Goal: Task Accomplishment & Management: Complete application form

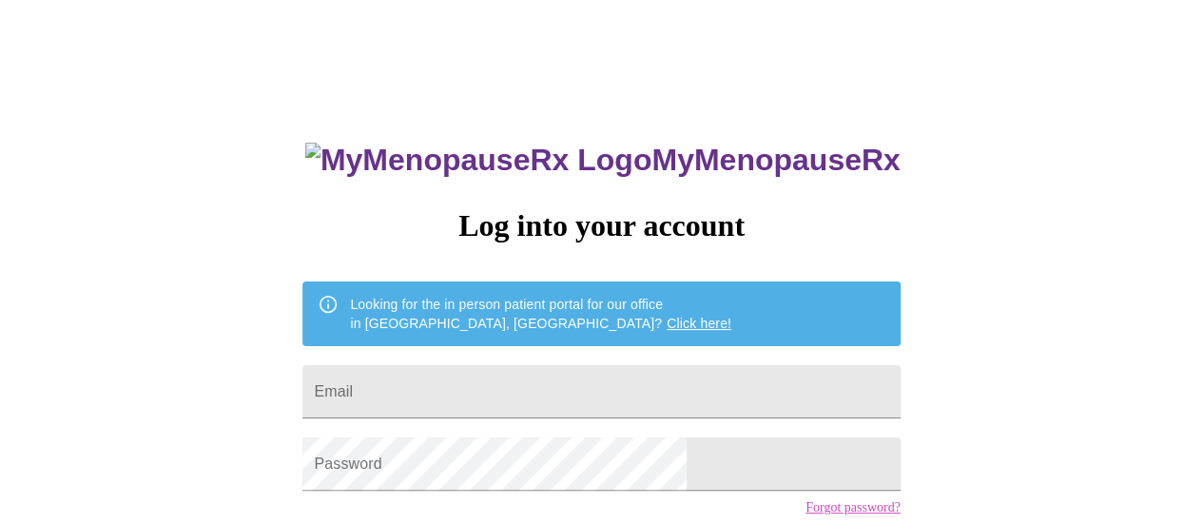
type input "jennifermarsh689@gmail.com"
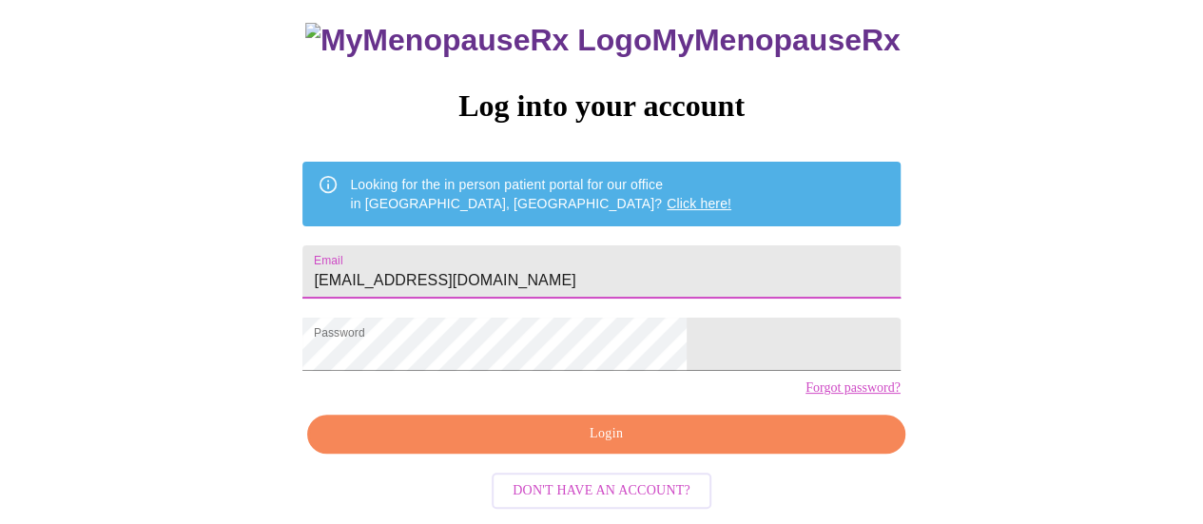
scroll to position [146, 0]
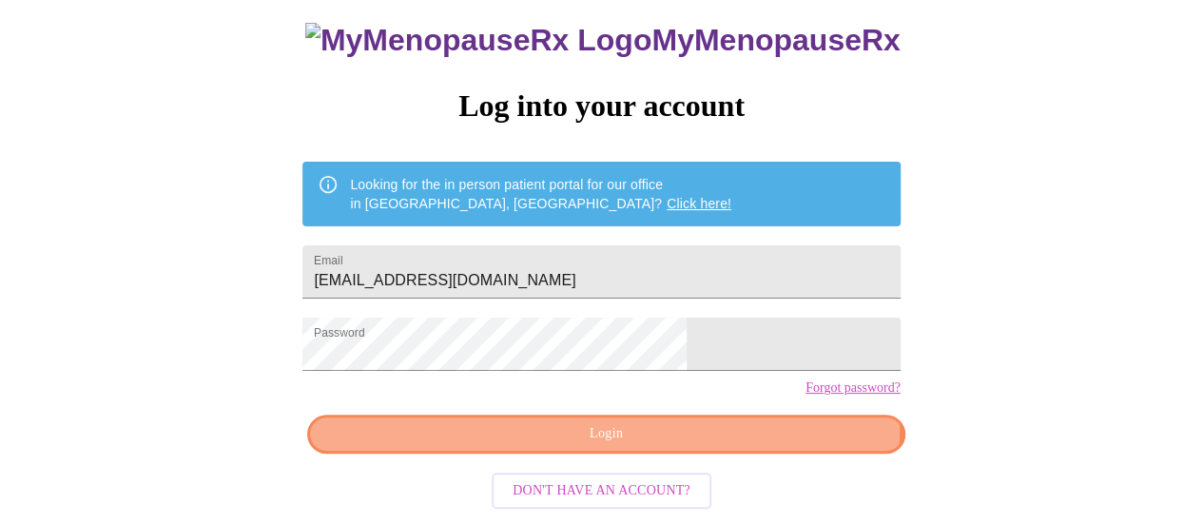
click at [710, 437] on span "Login" at bounding box center [605, 434] width 553 height 24
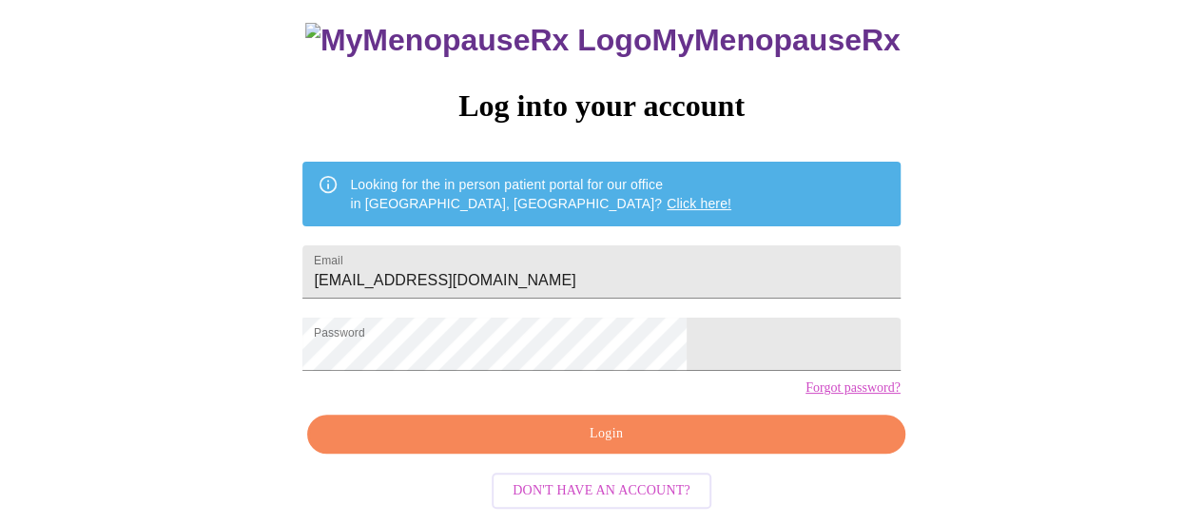
click at [805, 391] on link "Forgot password?" at bounding box center [852, 387] width 95 height 15
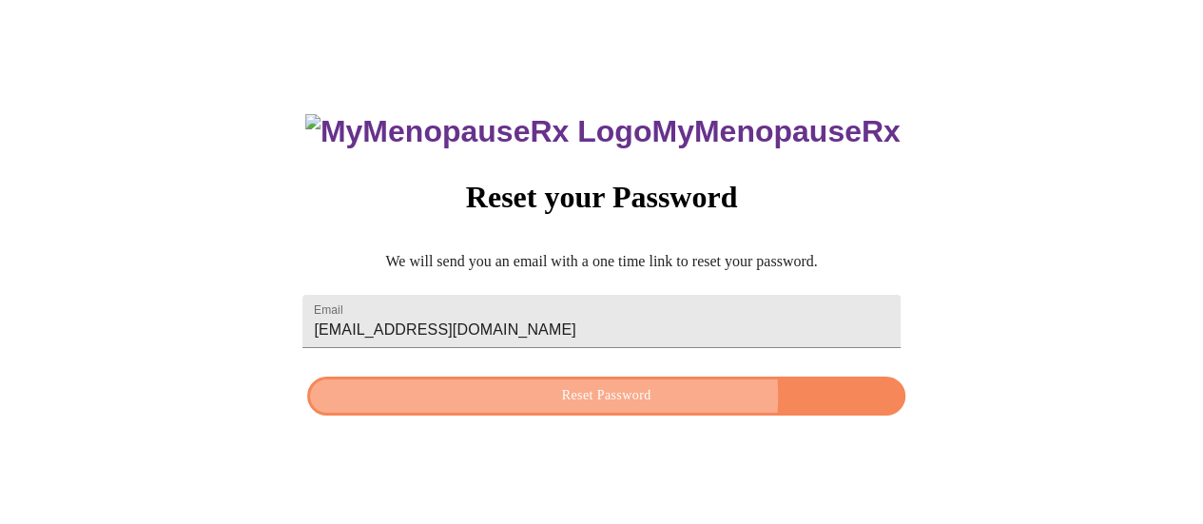
click at [582, 397] on span "Reset Password" at bounding box center [605, 396] width 553 height 24
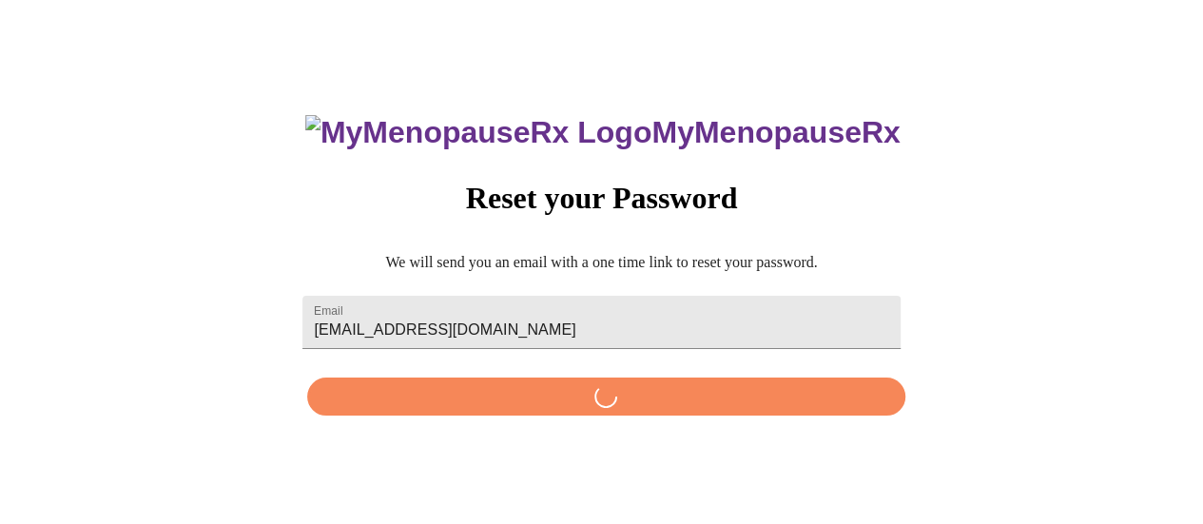
scroll to position [0, 0]
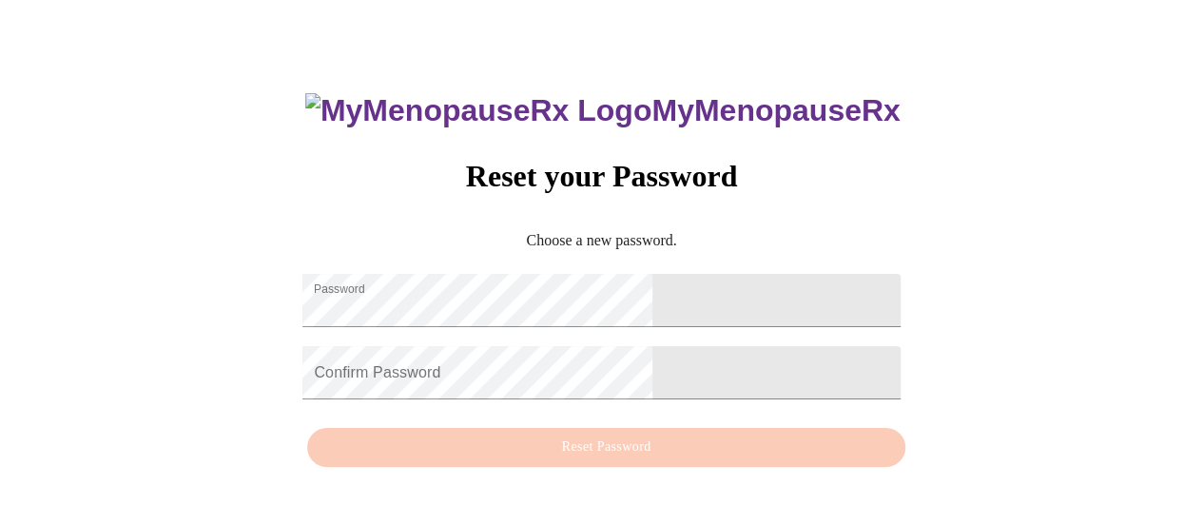
click at [787, 349] on div "MyMenopauseRx Reset your Password Choose a new password. Password Confirm Passw…" at bounding box center [600, 270] width 635 height 414
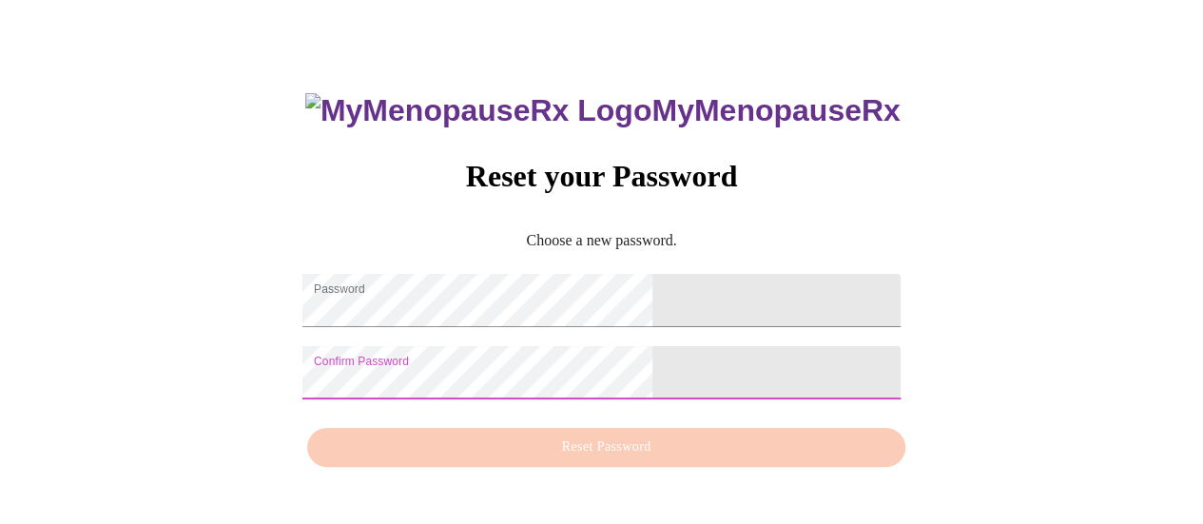
scroll to position [14, 0]
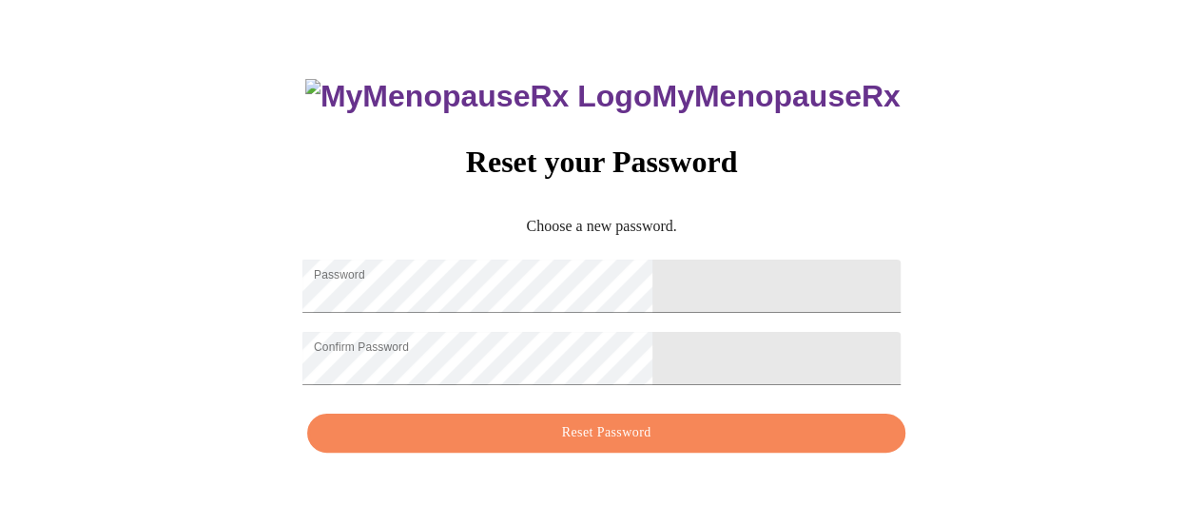
click at [876, 304] on div "MyMenopauseRx Reset your Password Choose a new password. Password Confirm Passw…" at bounding box center [602, 255] width 1188 height 524
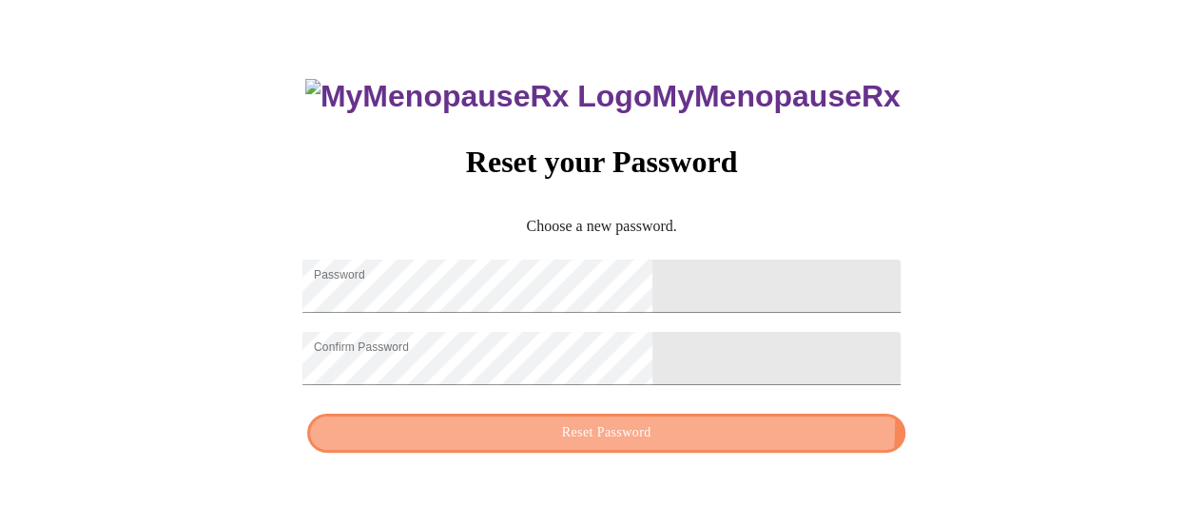
click at [724, 437] on span "Reset Password" at bounding box center [605, 433] width 553 height 24
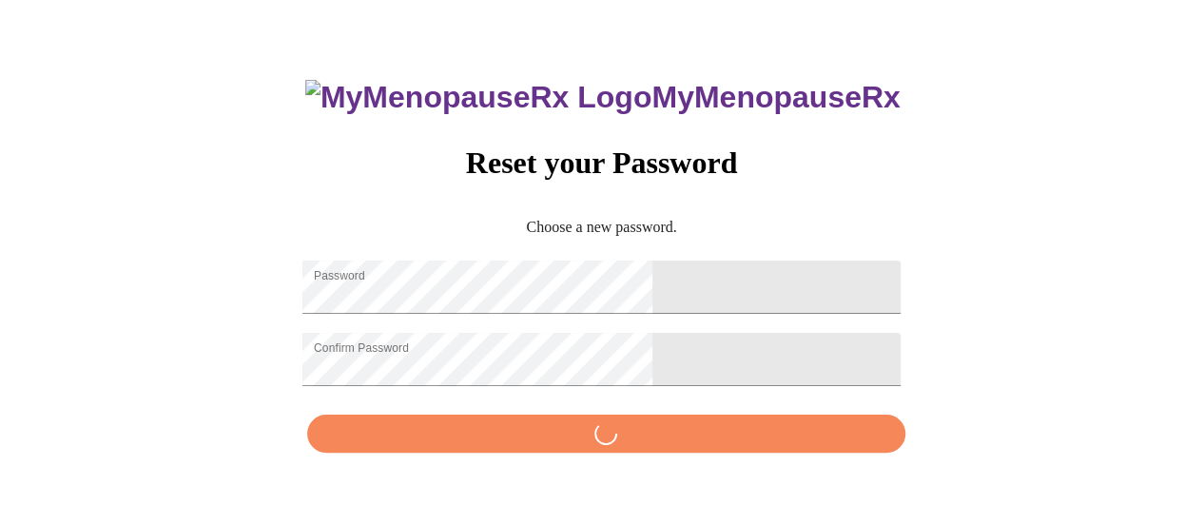
scroll to position [0, 0]
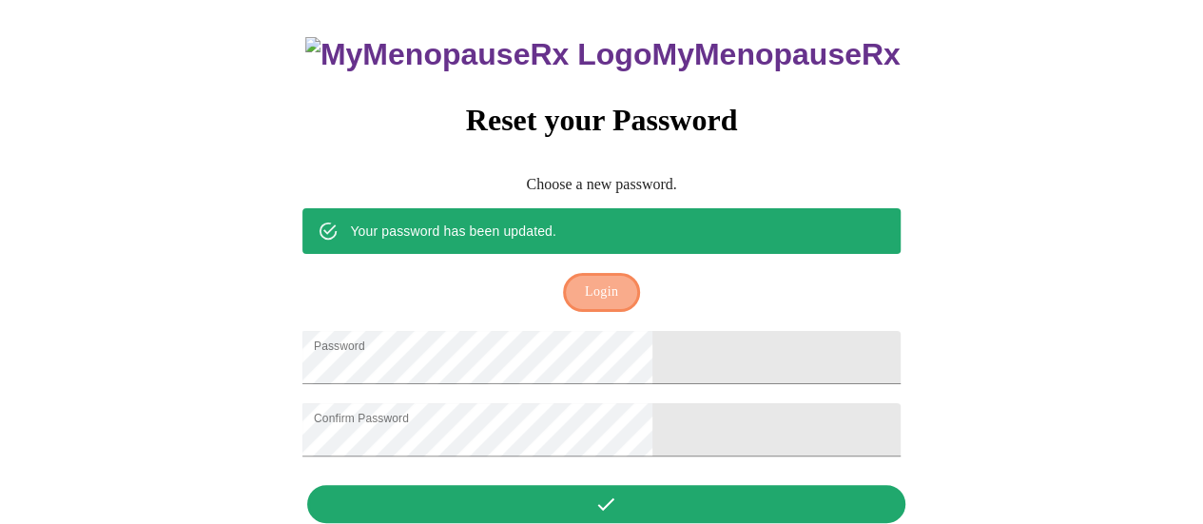
click at [626, 273] on button "Login" at bounding box center [601, 292] width 77 height 39
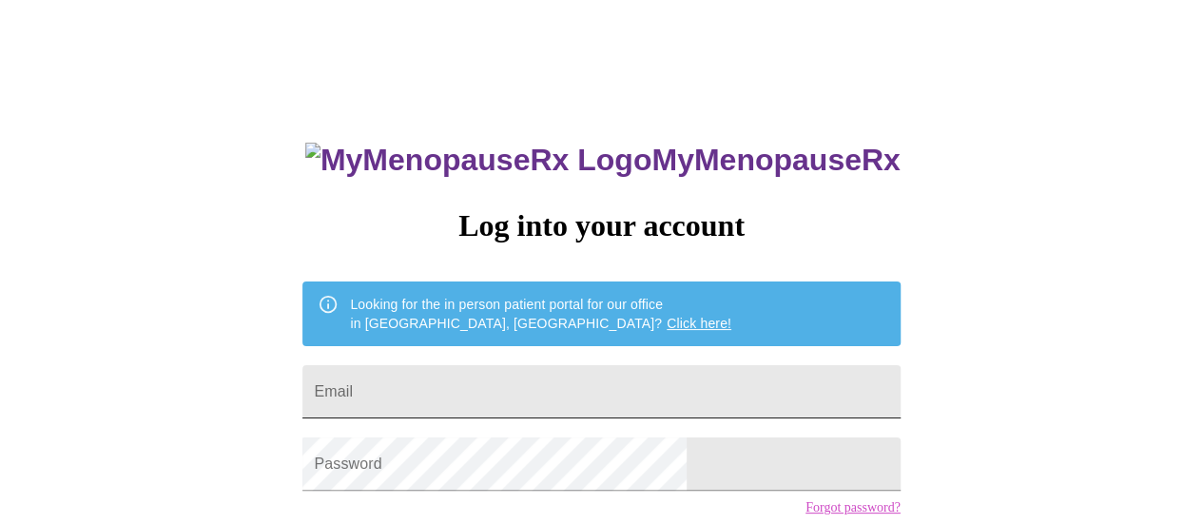
type input "jennifermarsh689@gmail.com"
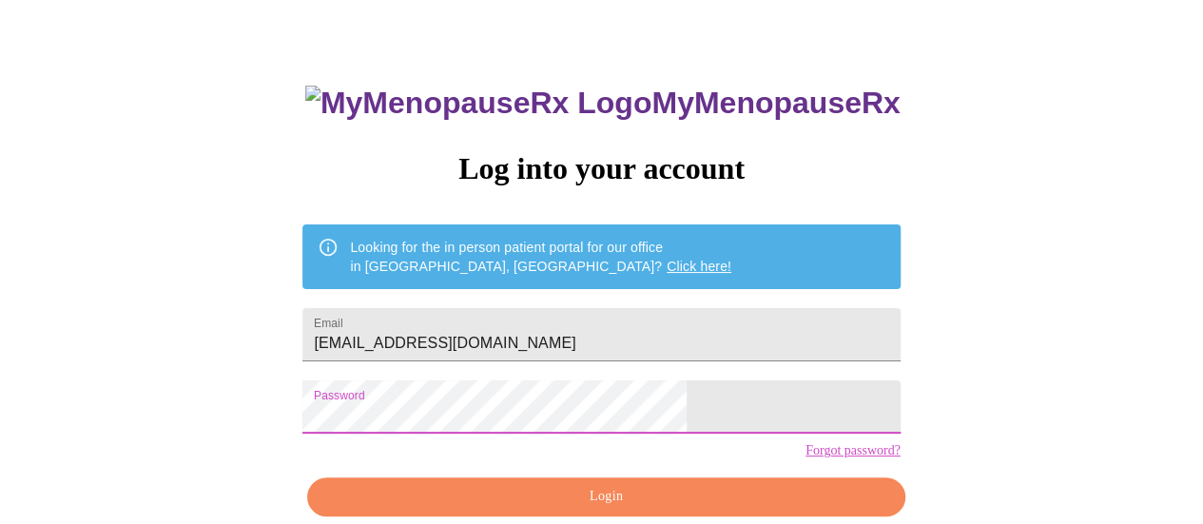
scroll to position [86, 0]
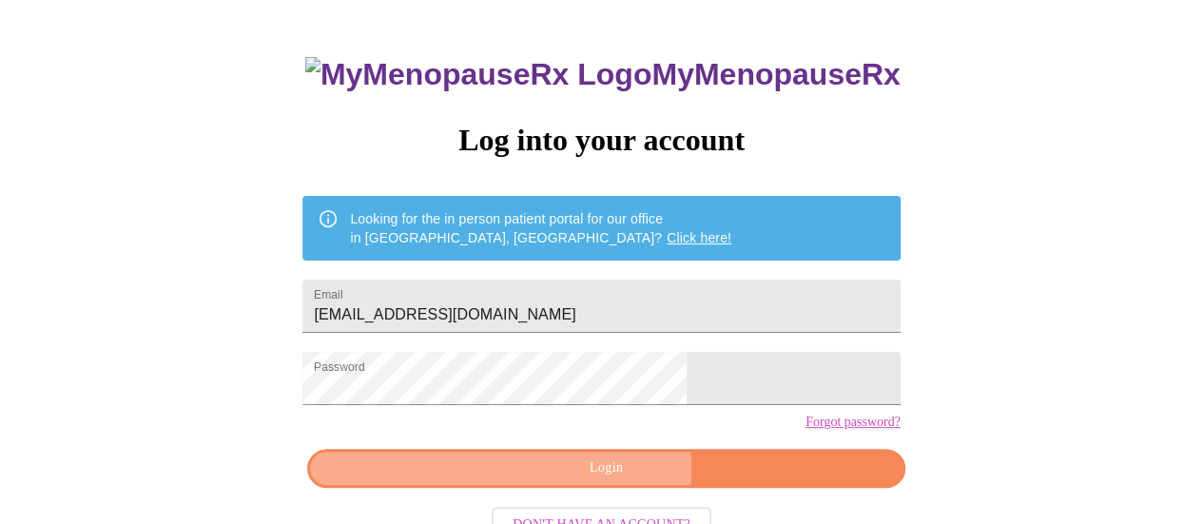
click at [562, 480] on span "Login" at bounding box center [605, 468] width 553 height 24
click at [567, 488] on button "Login" at bounding box center [605, 468] width 597 height 39
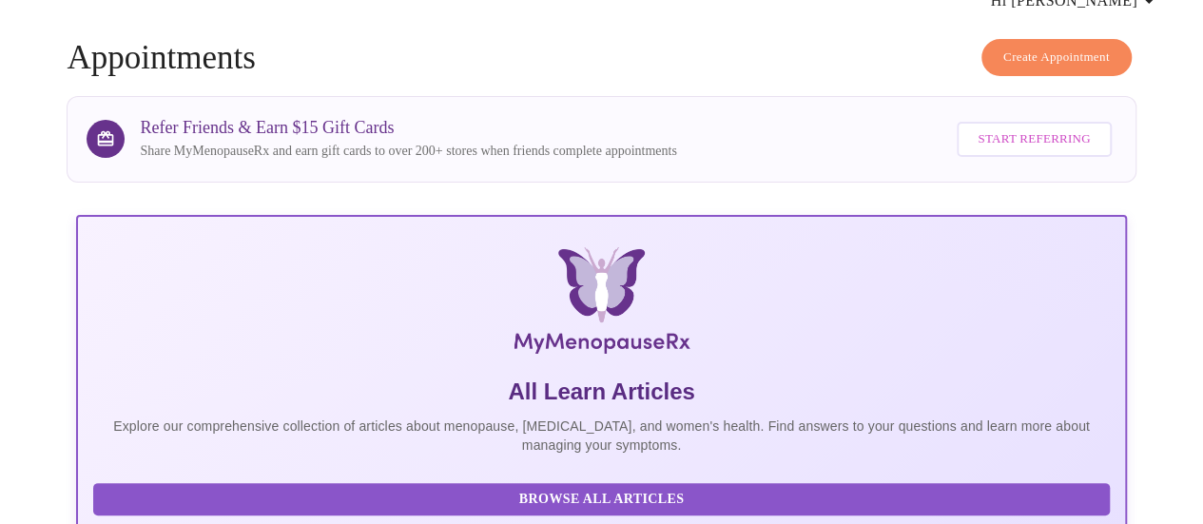
click at [676, 112] on div "Refer Friends & Earn $15 Gift Cards Share MyMenopauseRx and earn gift cards to …" at bounding box center [628, 139] width 976 height 54
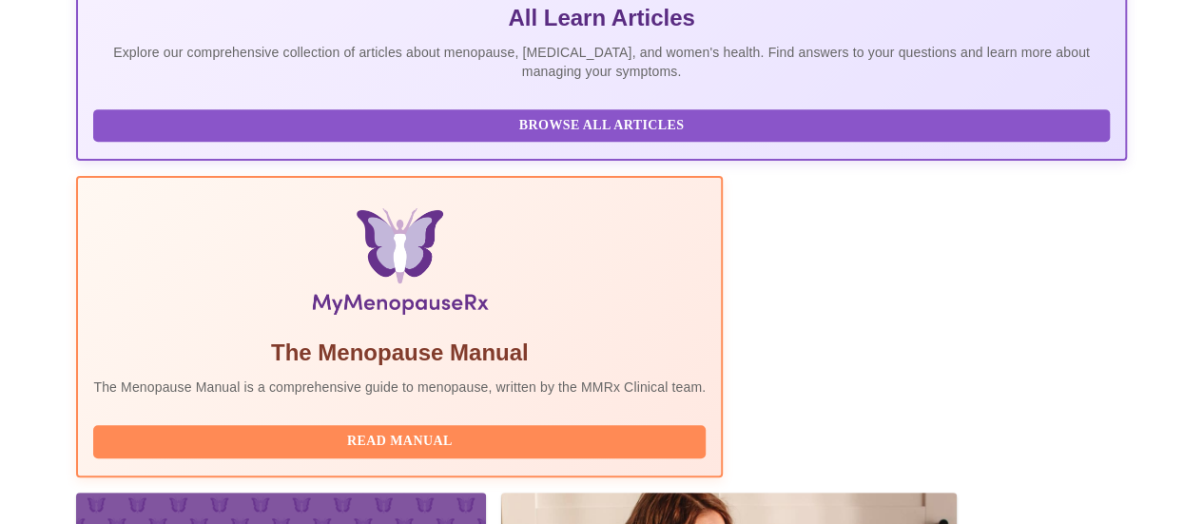
scroll to position [466, 0]
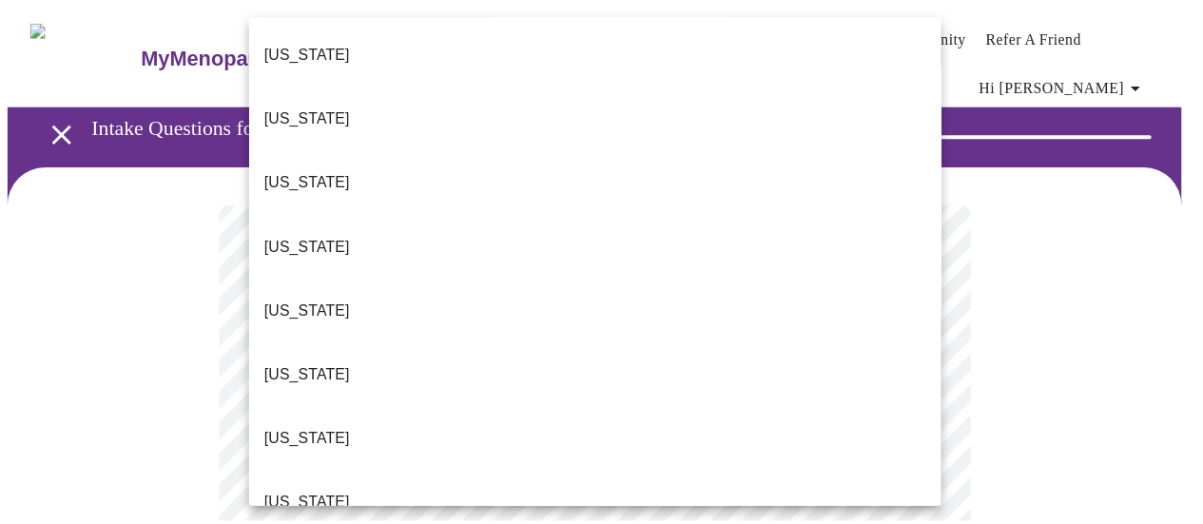
scroll to position [228, 0]
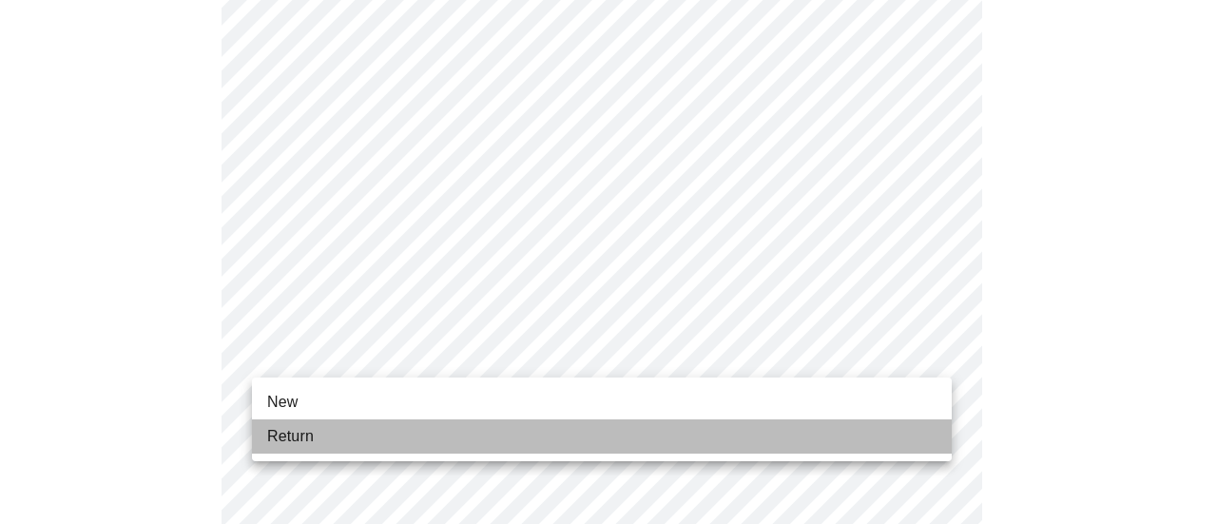
click at [339, 435] on li "Return" at bounding box center [602, 436] width 700 height 34
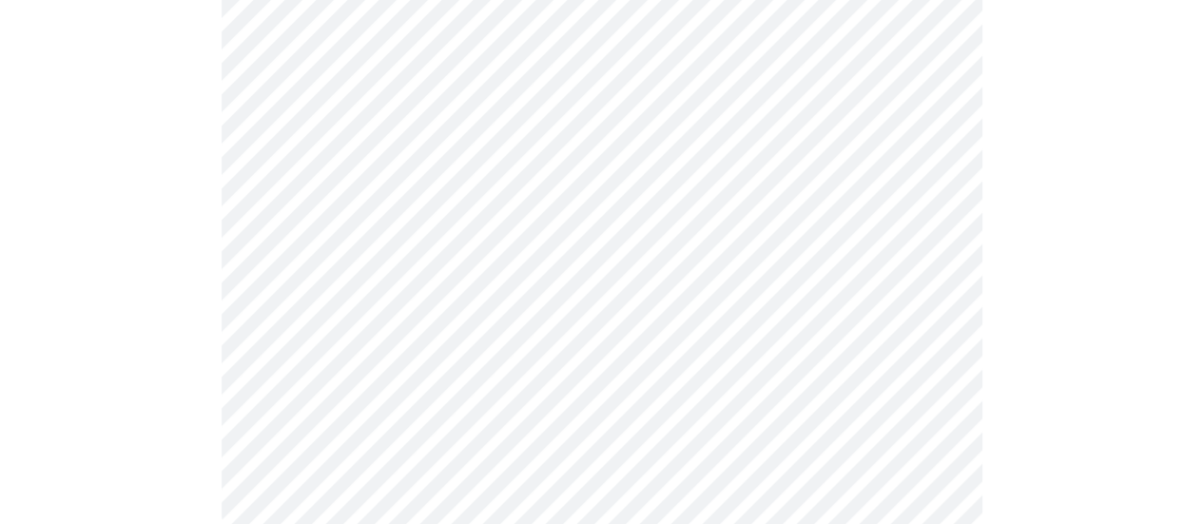
scroll to position [1179, 0]
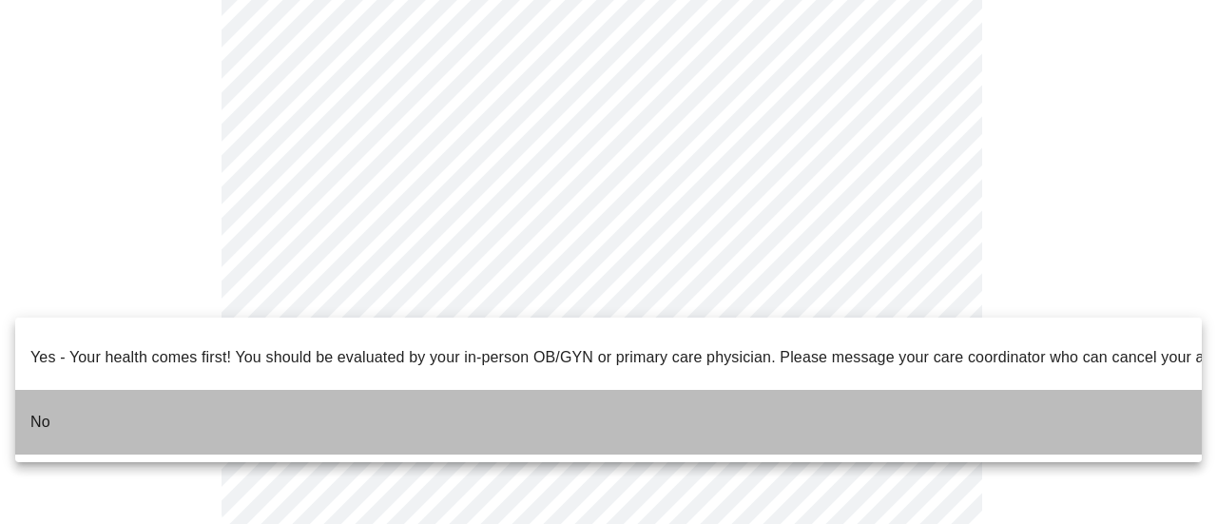
click at [588, 400] on li "No" at bounding box center [608, 422] width 1187 height 65
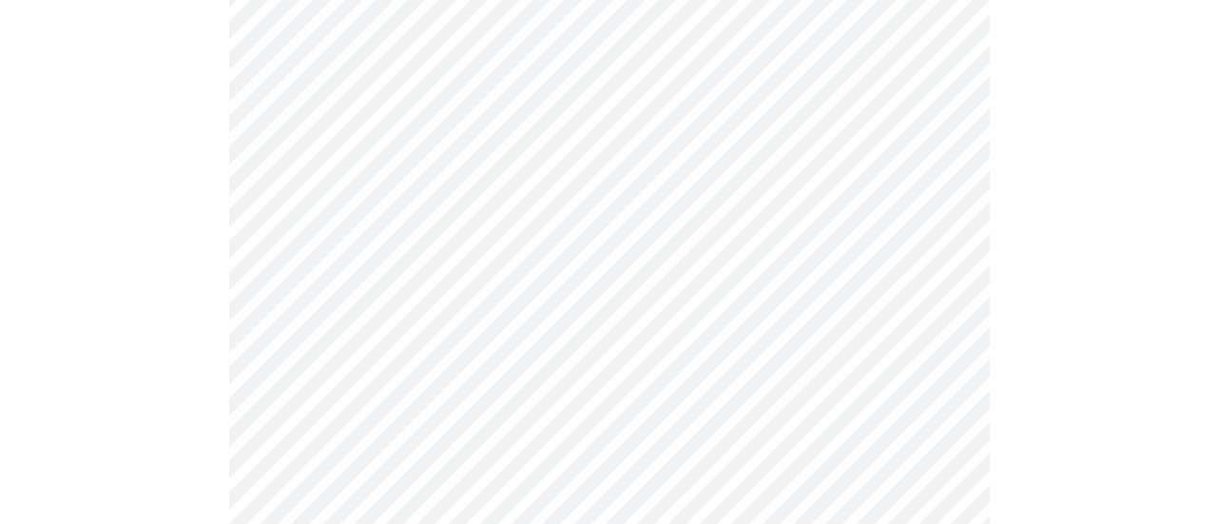
scroll to position [342, 0]
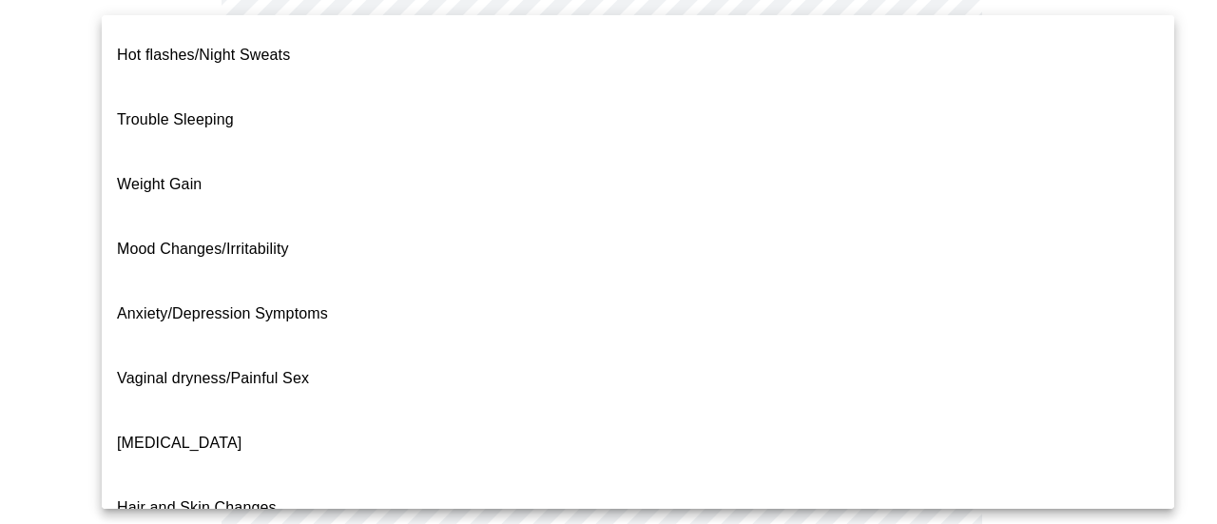
click at [895, 89] on body "MyMenopauseRx Appointments Messaging Labs 1 Uploads Medications Community Refer…" at bounding box center [609, 249] width 1202 height 1169
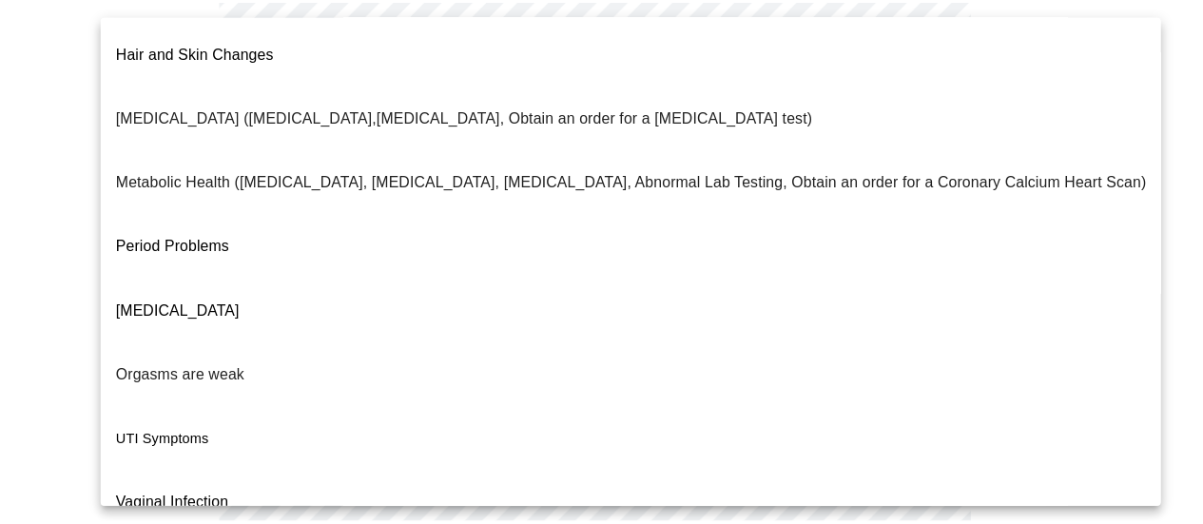
scroll to position [460, 0]
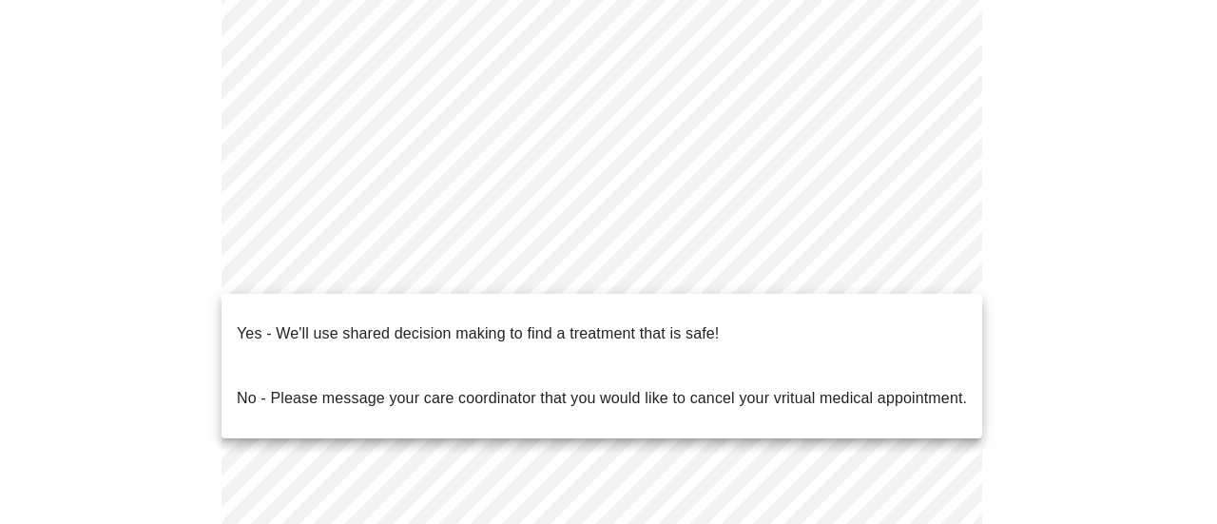
click at [922, 269] on body "MyMenopauseRx Appointments Messaging Labs 1 Uploads Medications Community Refer…" at bounding box center [609, 243] width 1202 height 1157
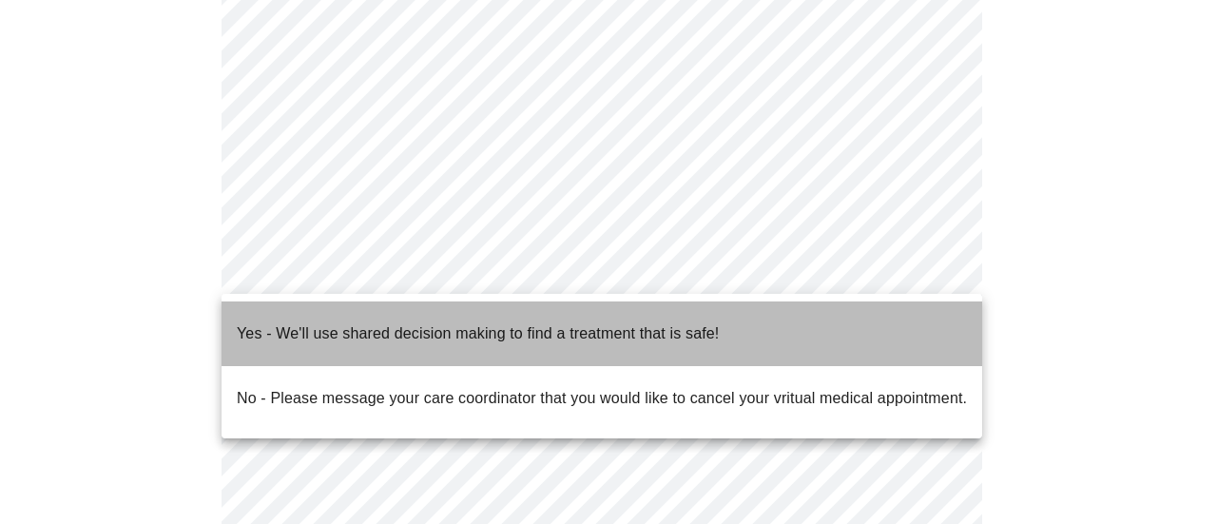
click at [766, 320] on li "Yes - We'll use shared decision making to find a treatment that is safe!" at bounding box center [602, 333] width 761 height 65
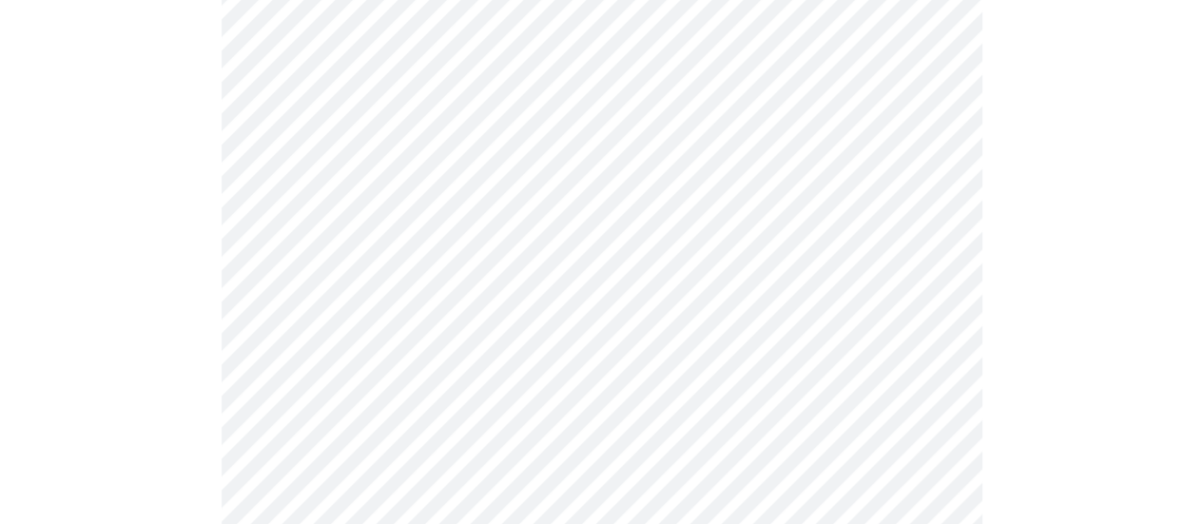
click at [1195, 510] on div at bounding box center [602, 317] width 1188 height 987
click at [1202, 511] on html "MyMenopauseRx Appointments Messaging Labs 1 Uploads Medications Community Refer…" at bounding box center [601, 238] width 1203 height 1161
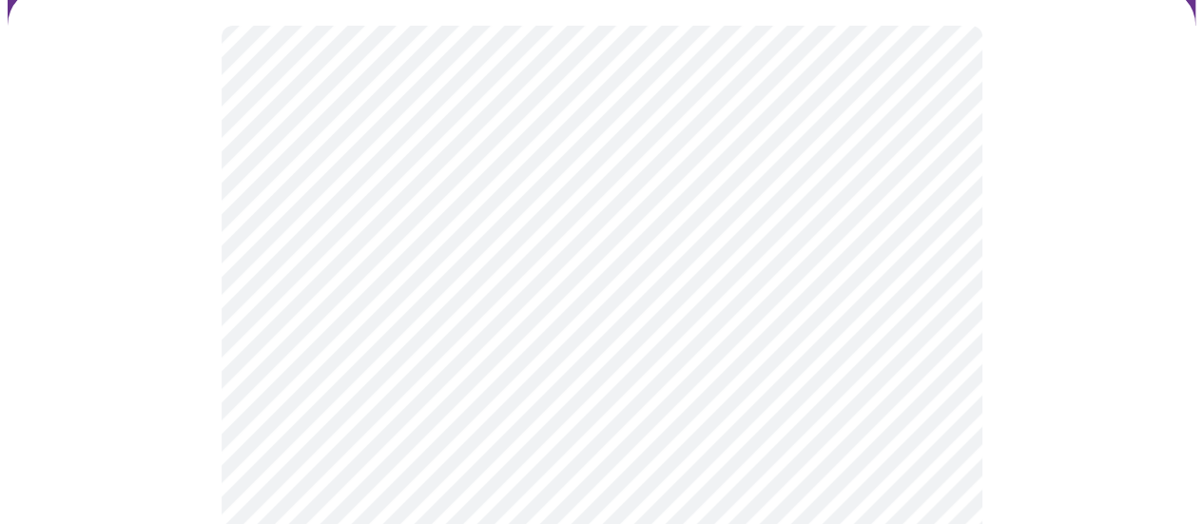
scroll to position [190, 0]
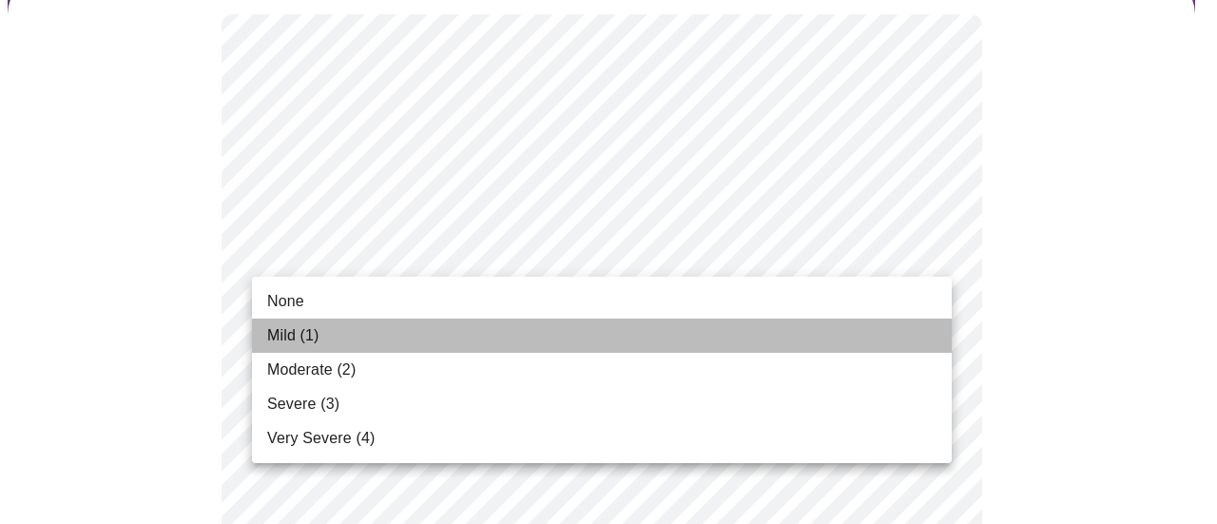
click at [700, 321] on li "Mild (1)" at bounding box center [602, 336] width 700 height 34
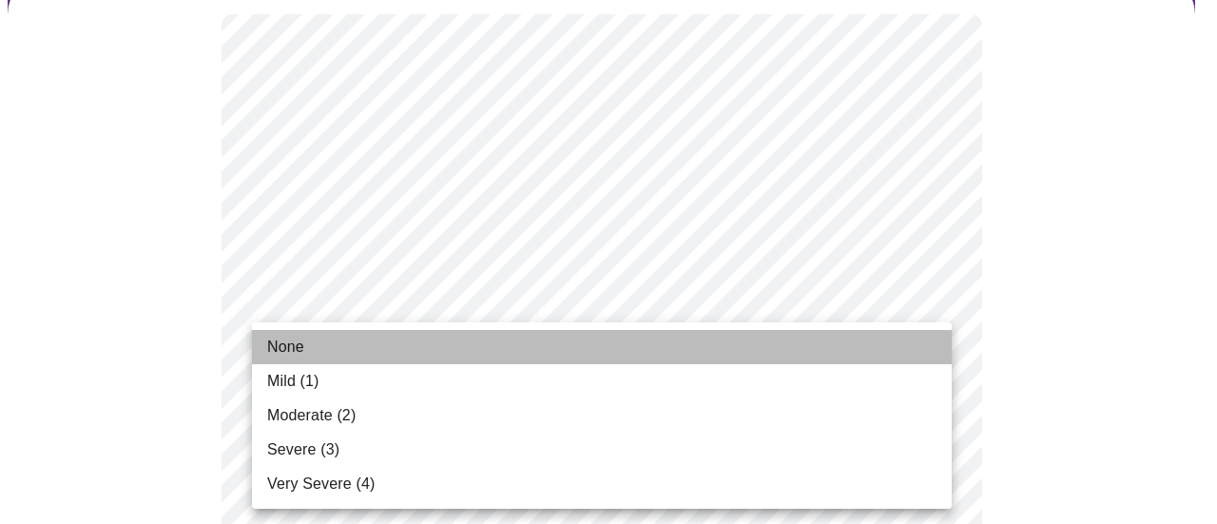
click at [766, 351] on li "None" at bounding box center [602, 347] width 700 height 34
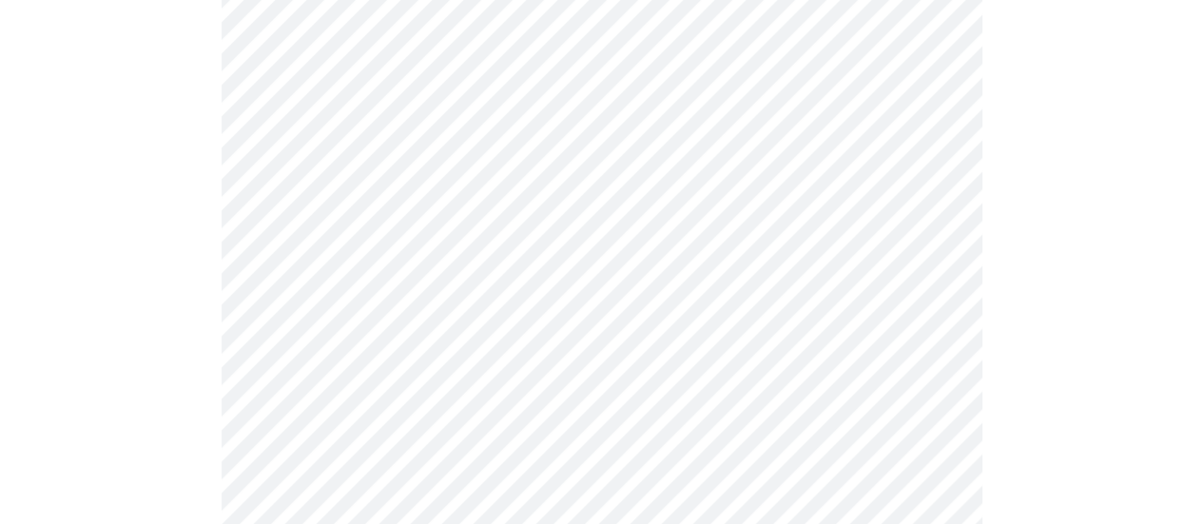
scroll to position [456, 0]
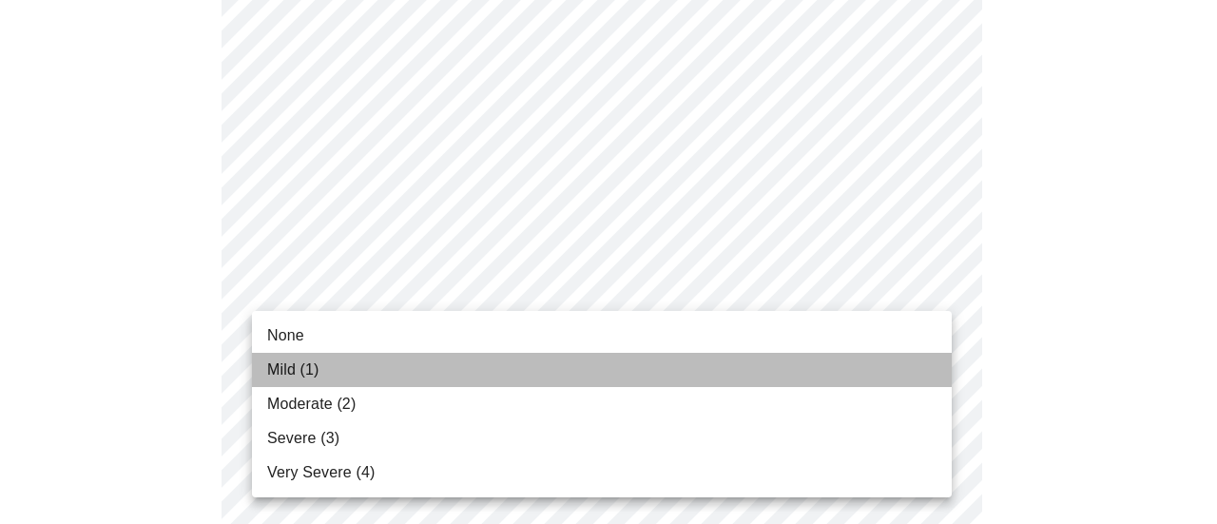
click at [671, 357] on li "Mild (1)" at bounding box center [602, 370] width 700 height 34
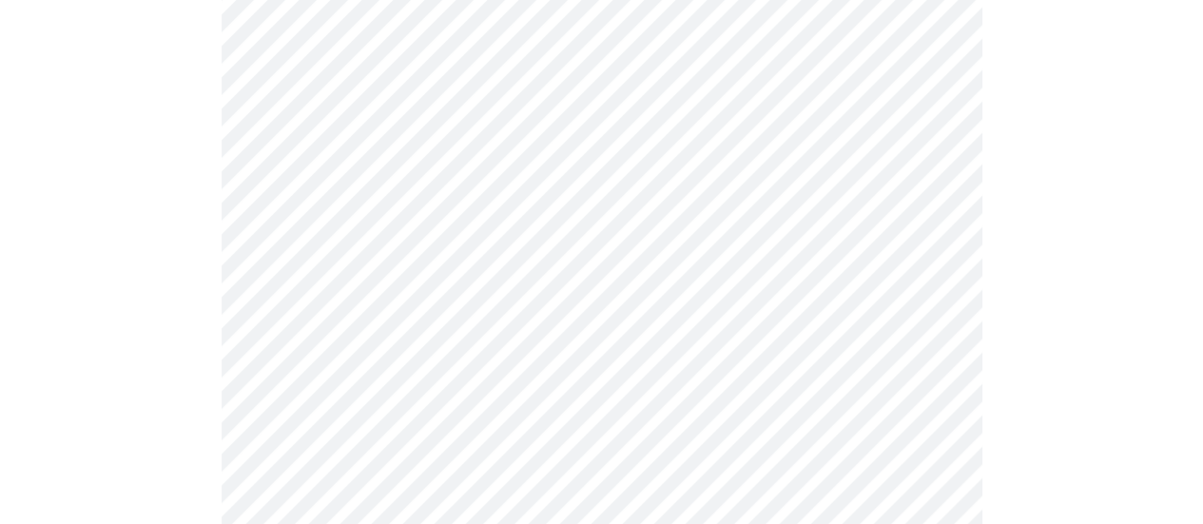
scroll to position [647, 0]
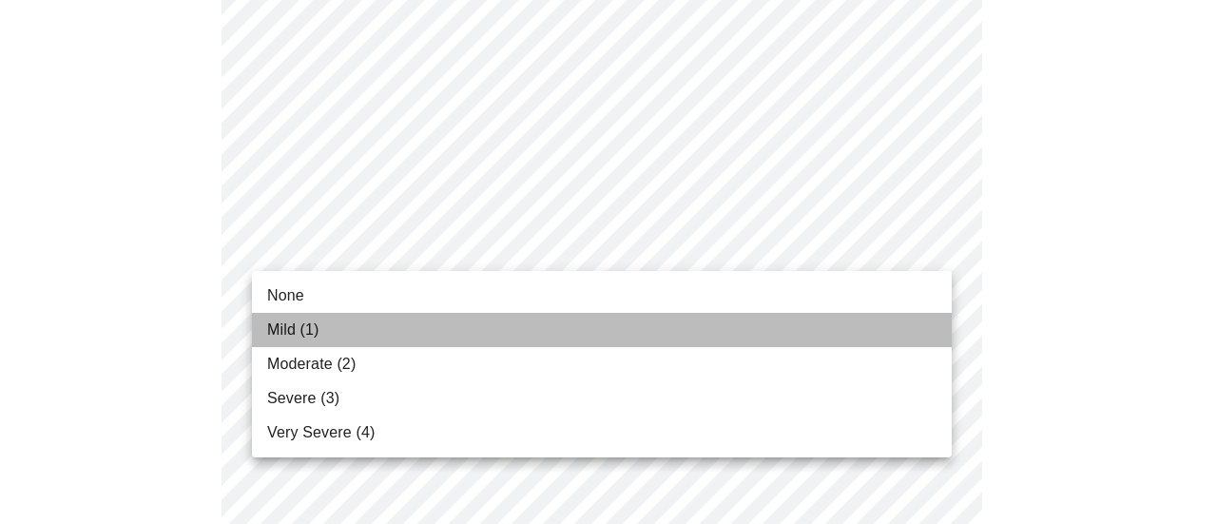
click at [734, 319] on li "Mild (1)" at bounding box center [602, 330] width 700 height 34
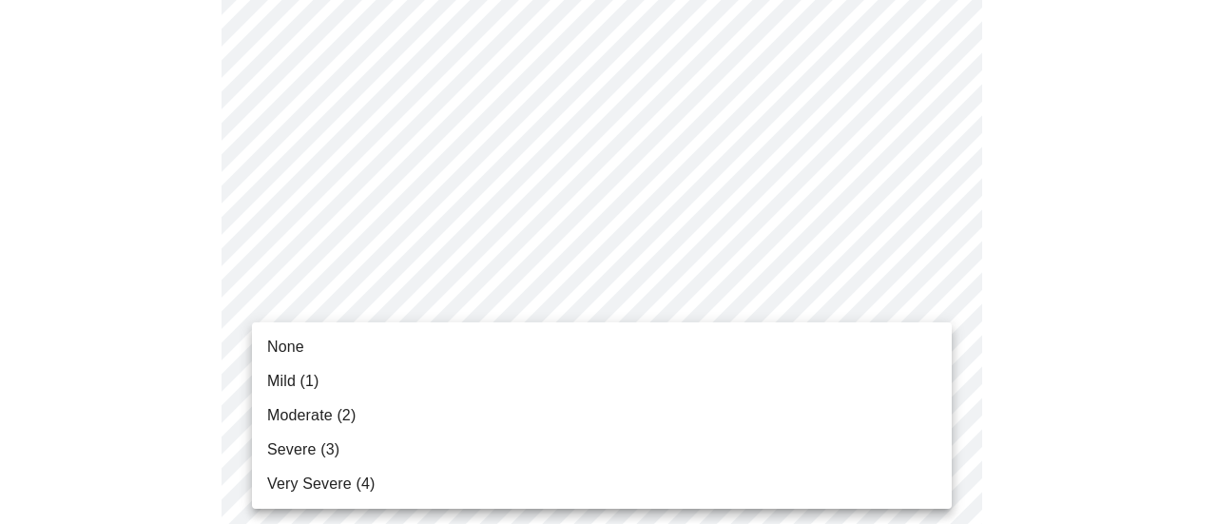
click at [786, 397] on li "Mild (1)" at bounding box center [602, 381] width 700 height 34
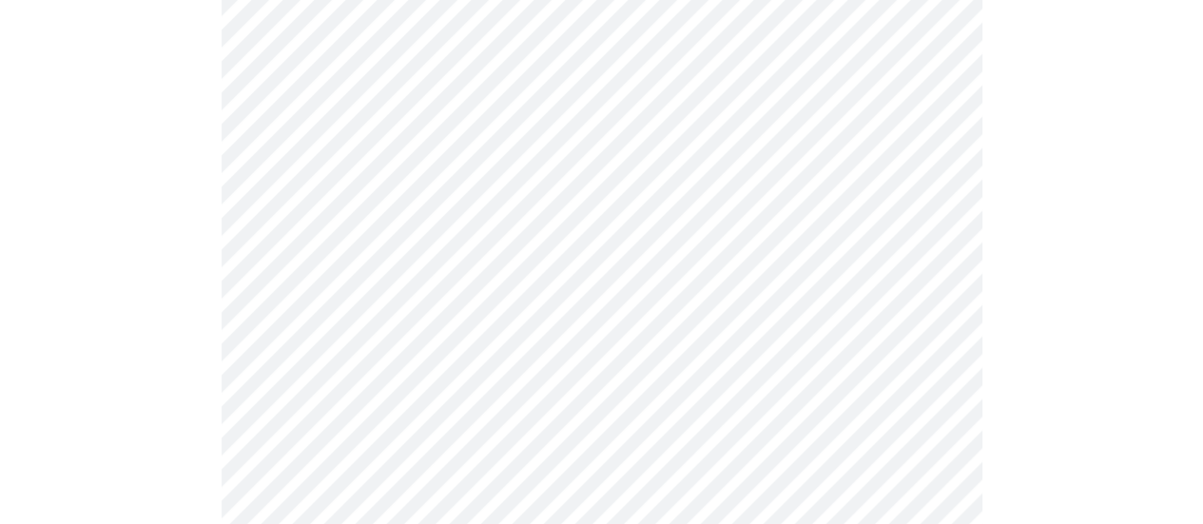
scroll to position [837, 0]
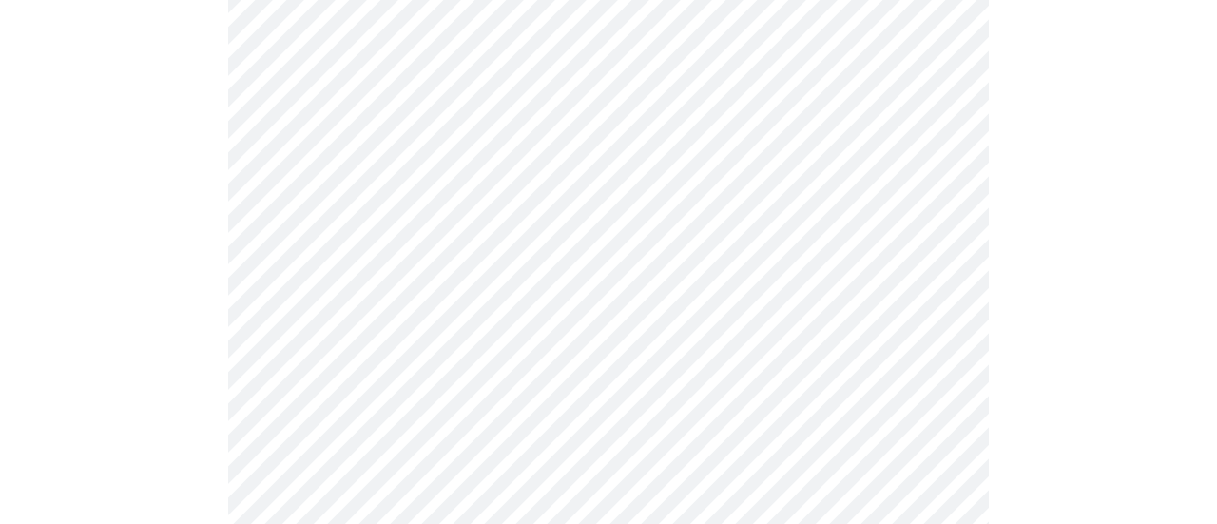
click at [941, 301] on body "MyMenopauseRx Appointments Messaging Labs 1 Uploads Medications Community Refer…" at bounding box center [609, 382] width 1202 height 2423
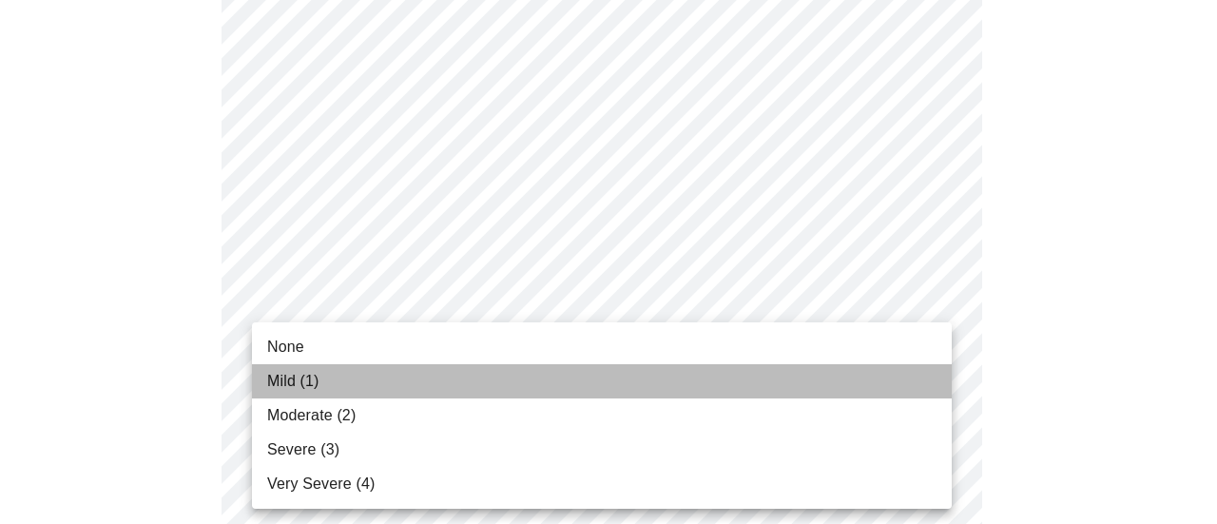
click at [806, 378] on li "Mild (1)" at bounding box center [602, 381] width 700 height 34
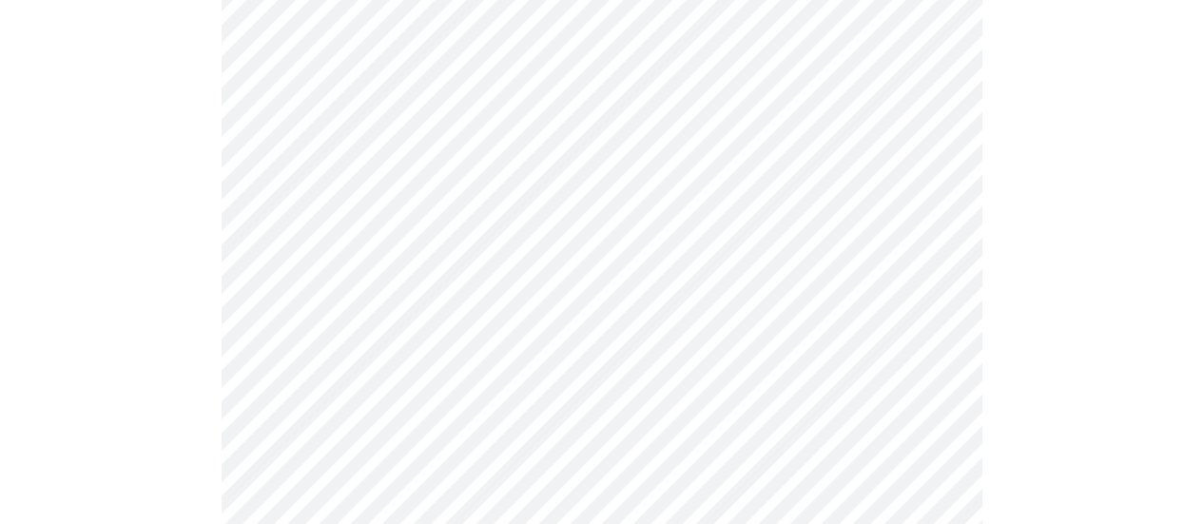
scroll to position [989, 0]
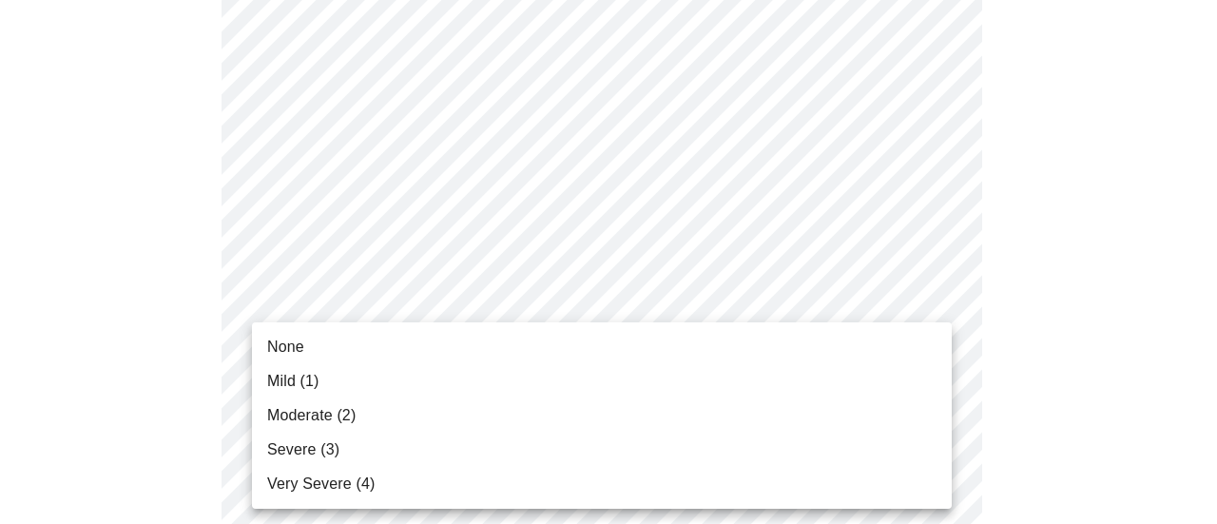
click at [908, 311] on body "MyMenopauseRx Appointments Messaging Labs 1 Uploads Medications Community Refer…" at bounding box center [609, 217] width 1202 height 2396
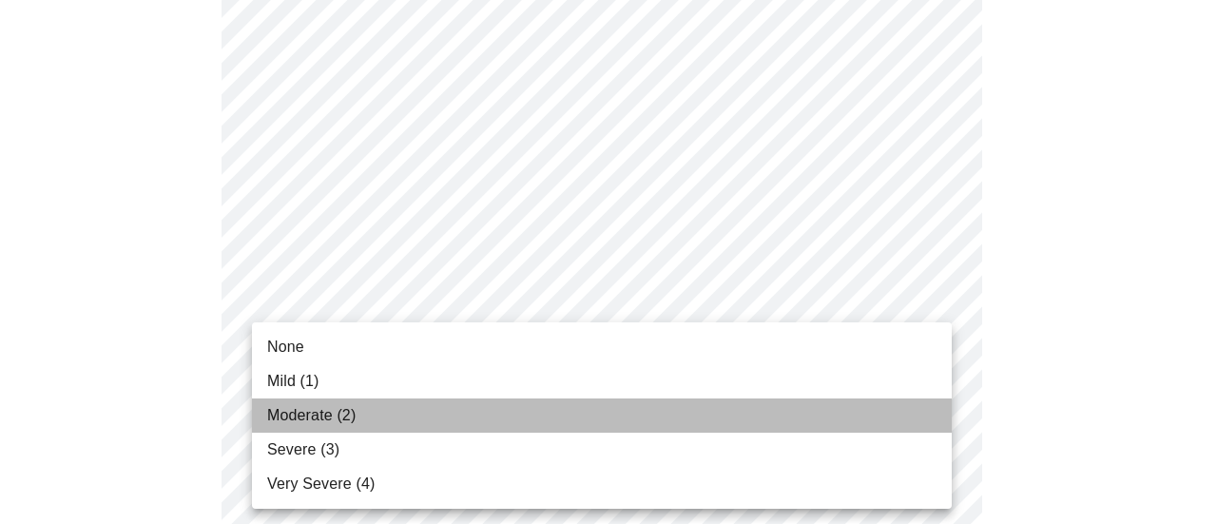
click at [701, 404] on li "Moderate (2)" at bounding box center [602, 415] width 700 height 34
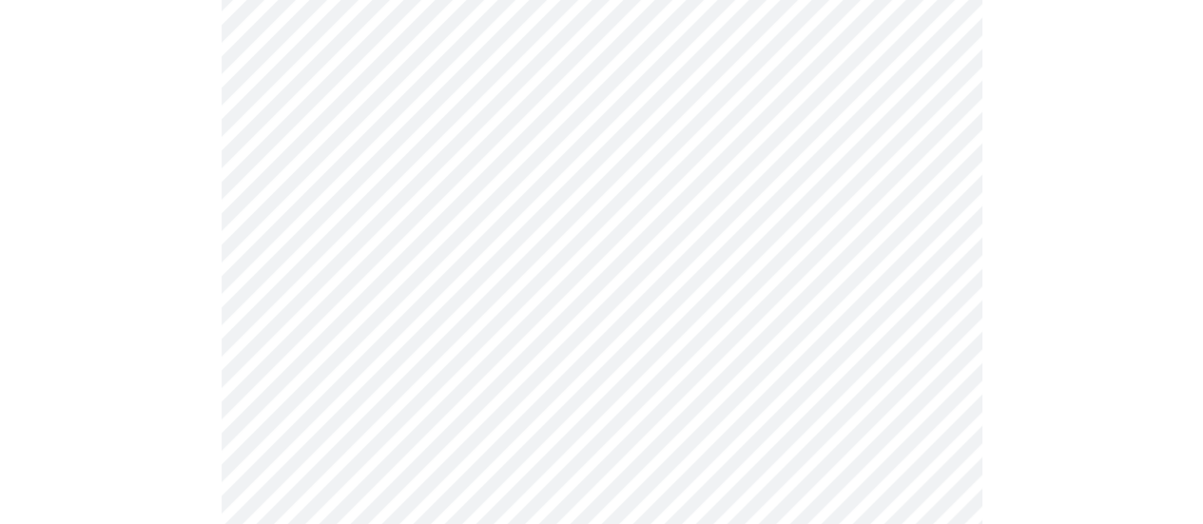
scroll to position [1103, 0]
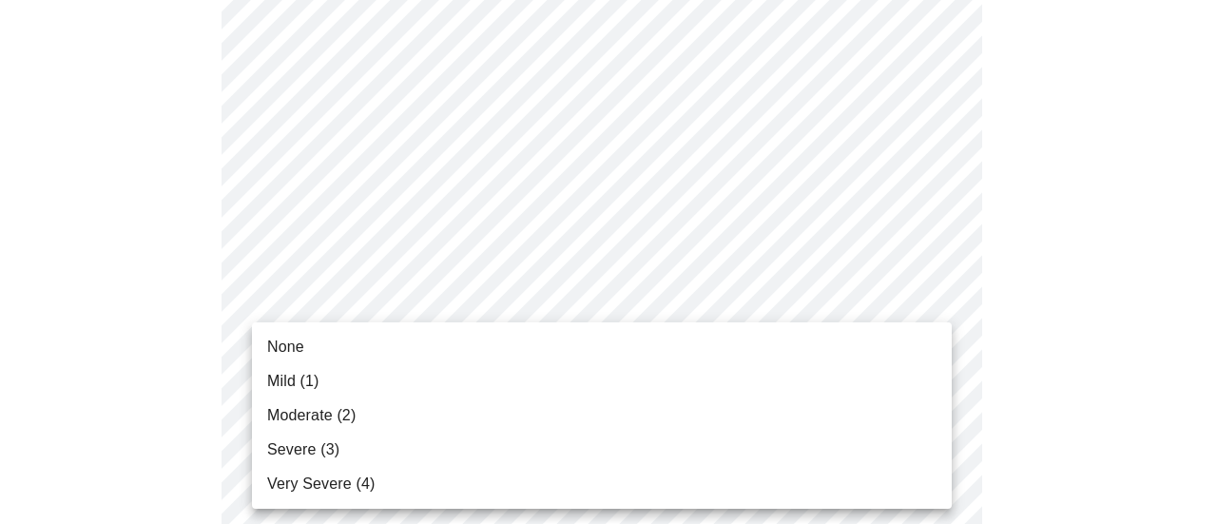
click at [834, 337] on body "MyMenopauseRx Appointments Messaging Labs 1 Uploads Medications Community Refer…" at bounding box center [609, 89] width 1202 height 2370
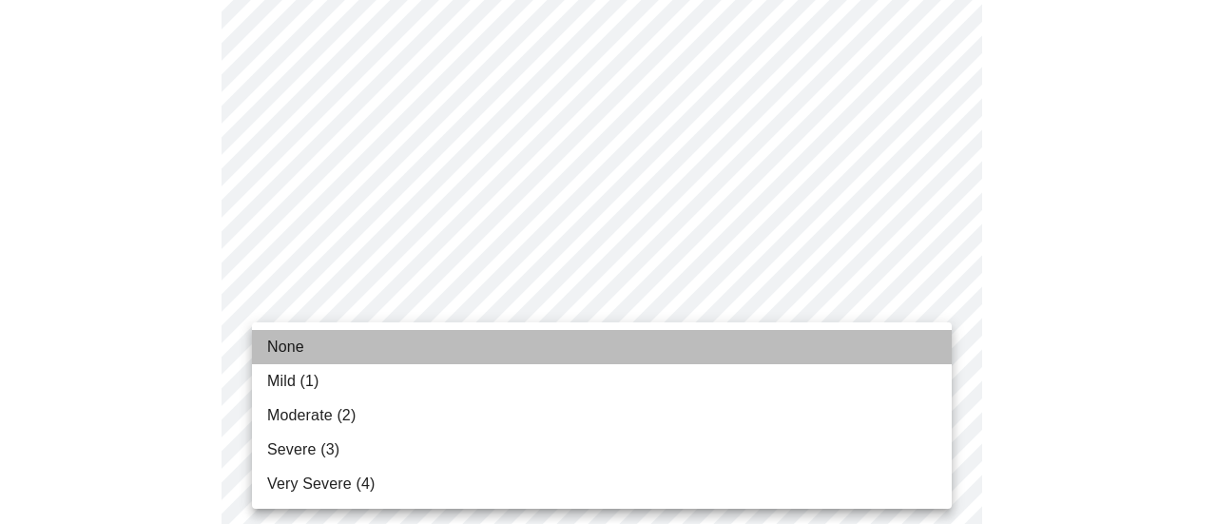
click at [834, 337] on li "None" at bounding box center [602, 347] width 700 height 34
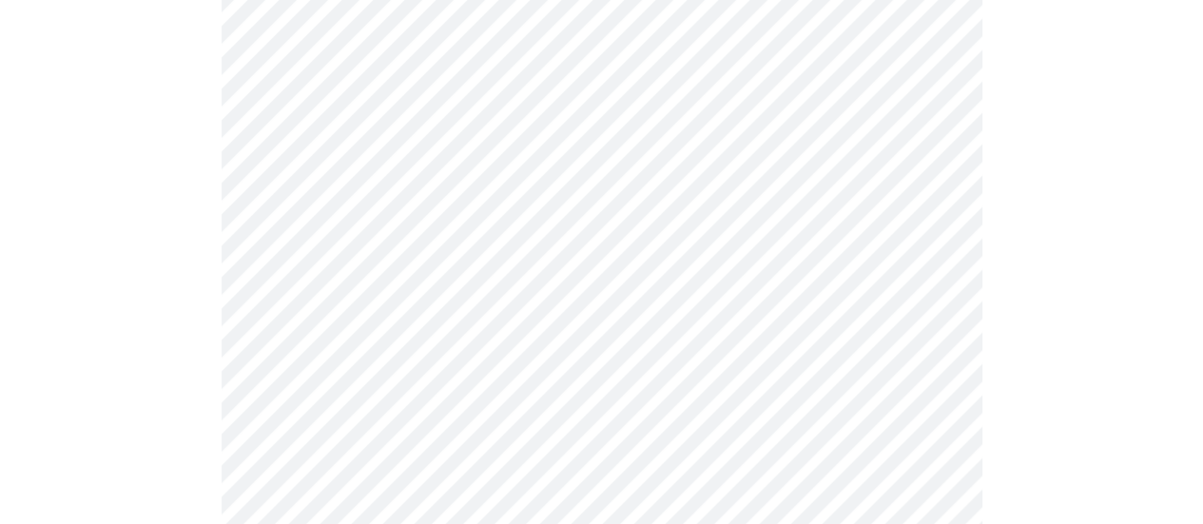
scroll to position [1217, 0]
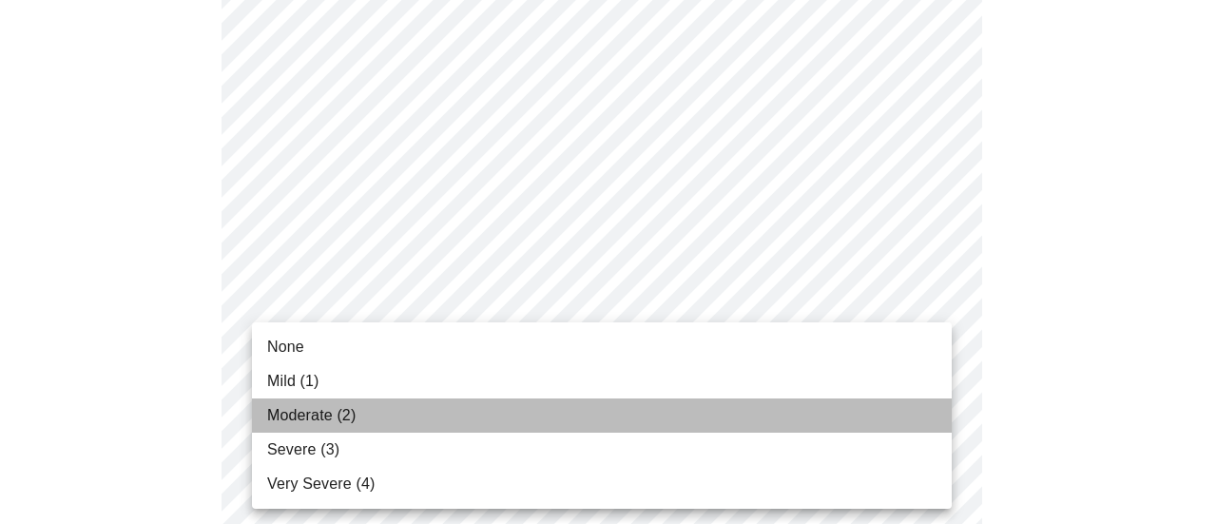
click at [667, 398] on li "Moderate (2)" at bounding box center [602, 415] width 700 height 34
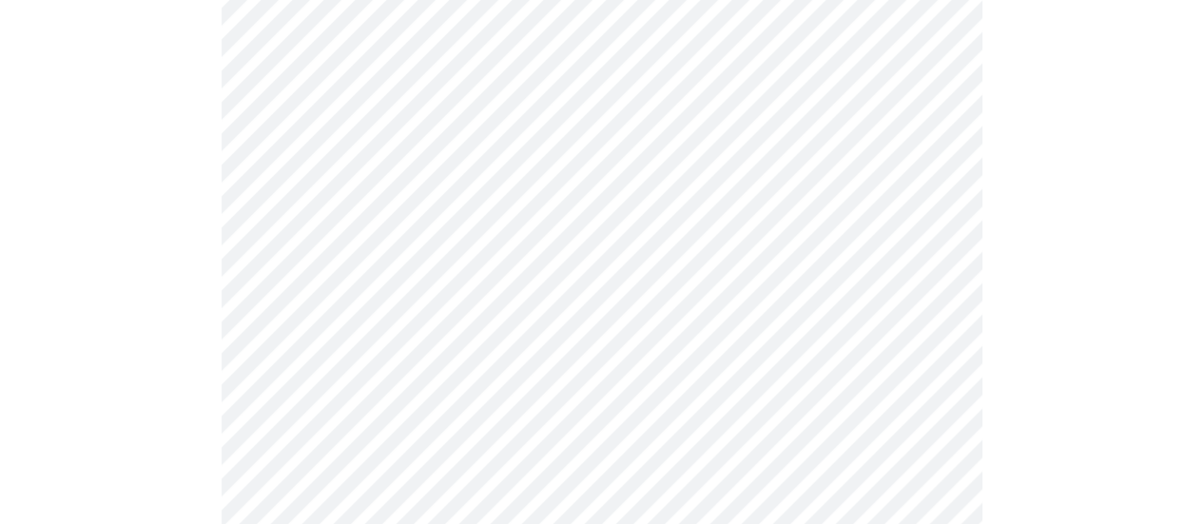
scroll to position [1407, 0]
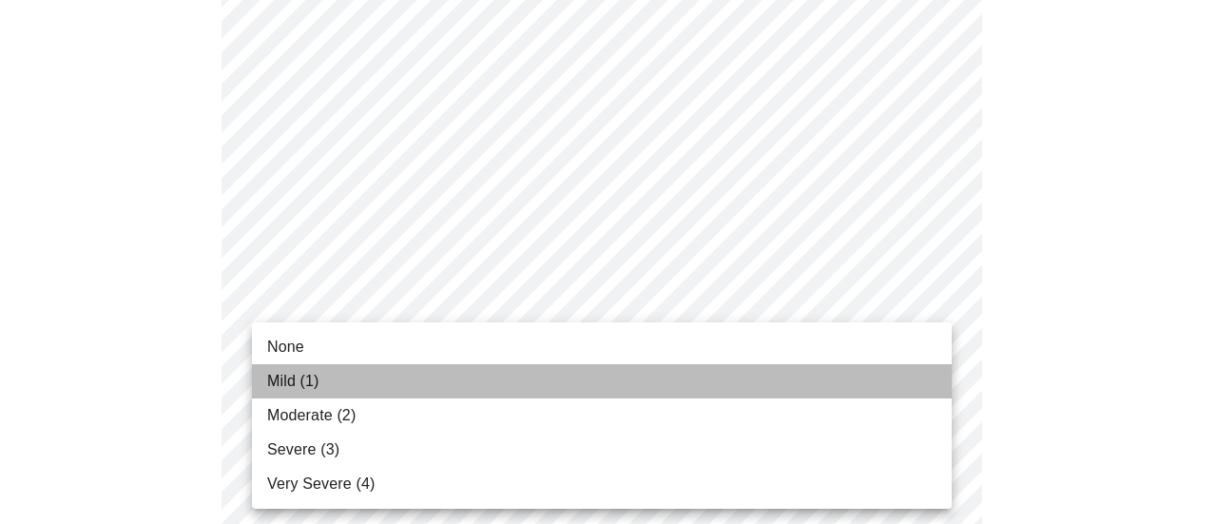
click at [740, 366] on li "Mild (1)" at bounding box center [602, 381] width 700 height 34
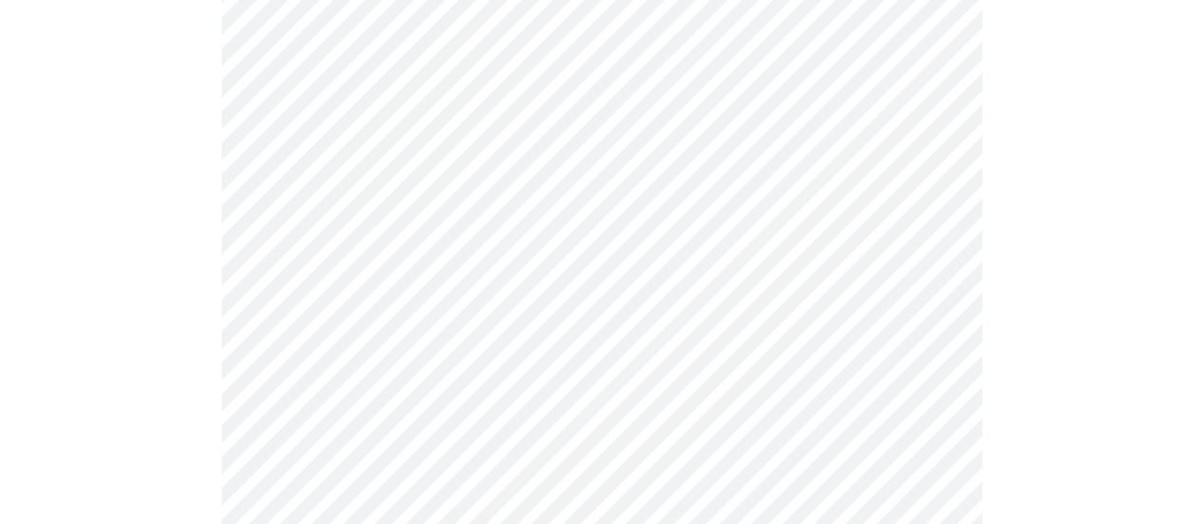
scroll to position [1560, 0]
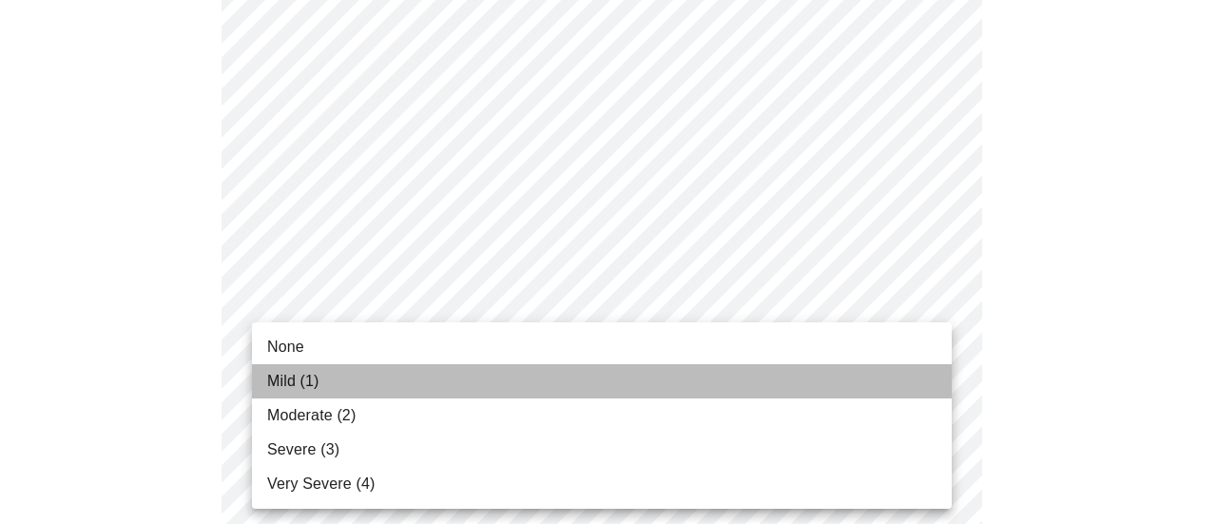
click at [818, 368] on li "Mild (1)" at bounding box center [602, 381] width 700 height 34
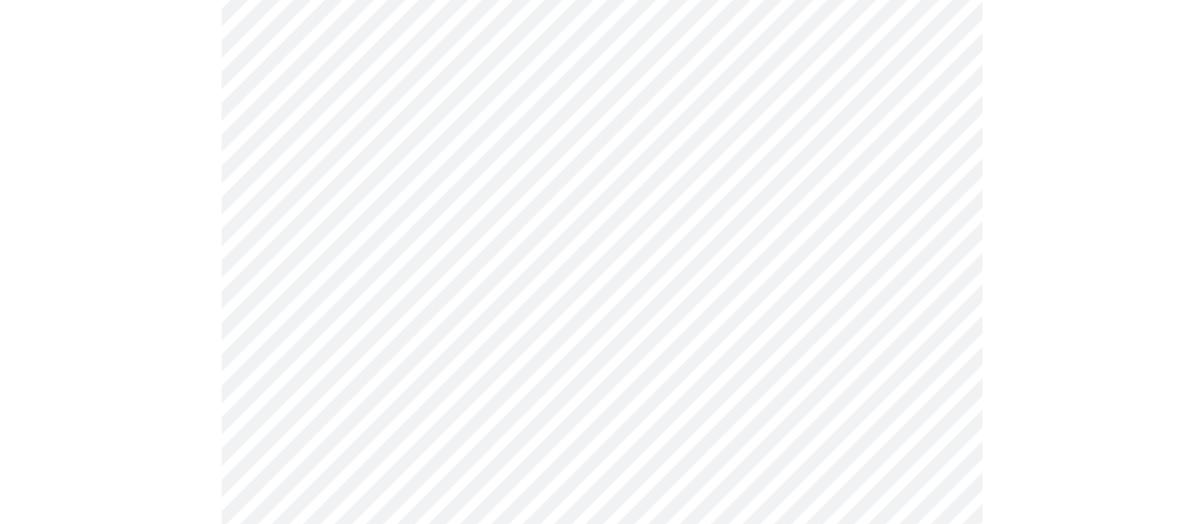
scroll to position [951, 0]
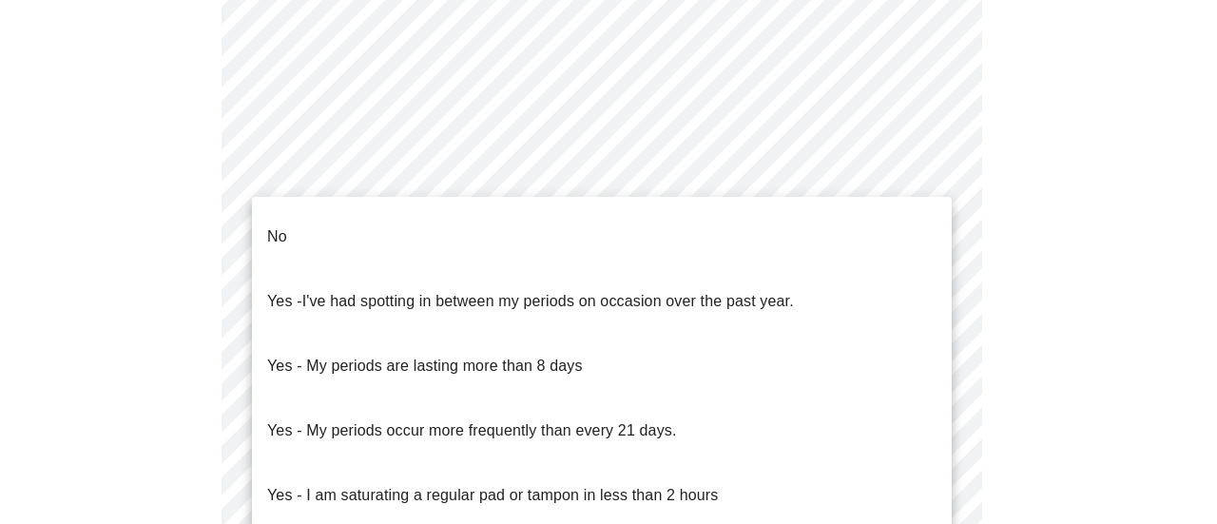
click at [599, 247] on body "MyMenopauseRx Appointments Messaging Labs 1 Uploads Medications Community Refer…" at bounding box center [609, 7] width 1202 height 1901
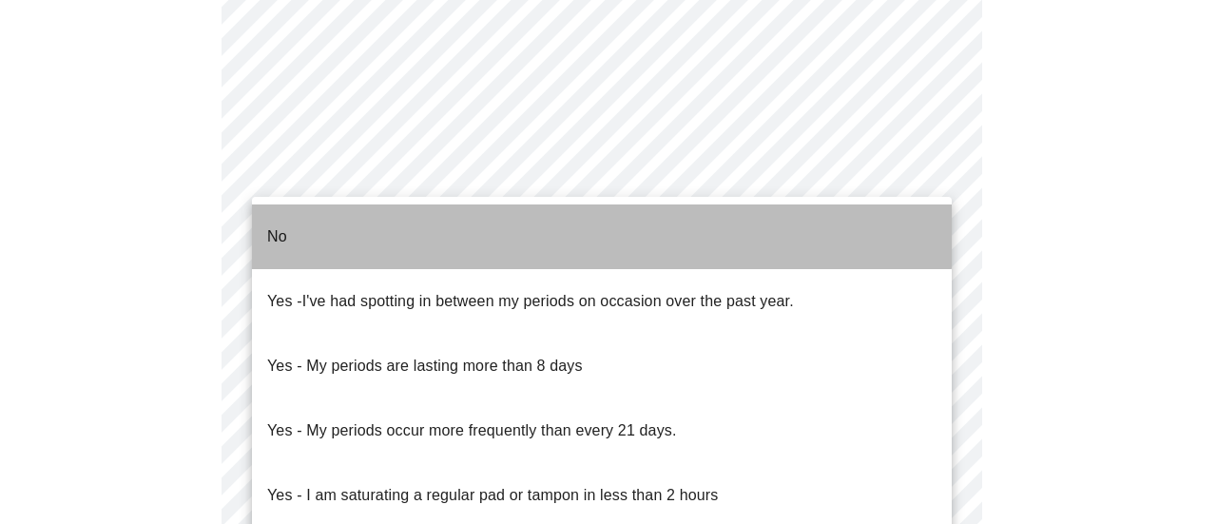
click at [466, 224] on li "No" at bounding box center [602, 236] width 700 height 65
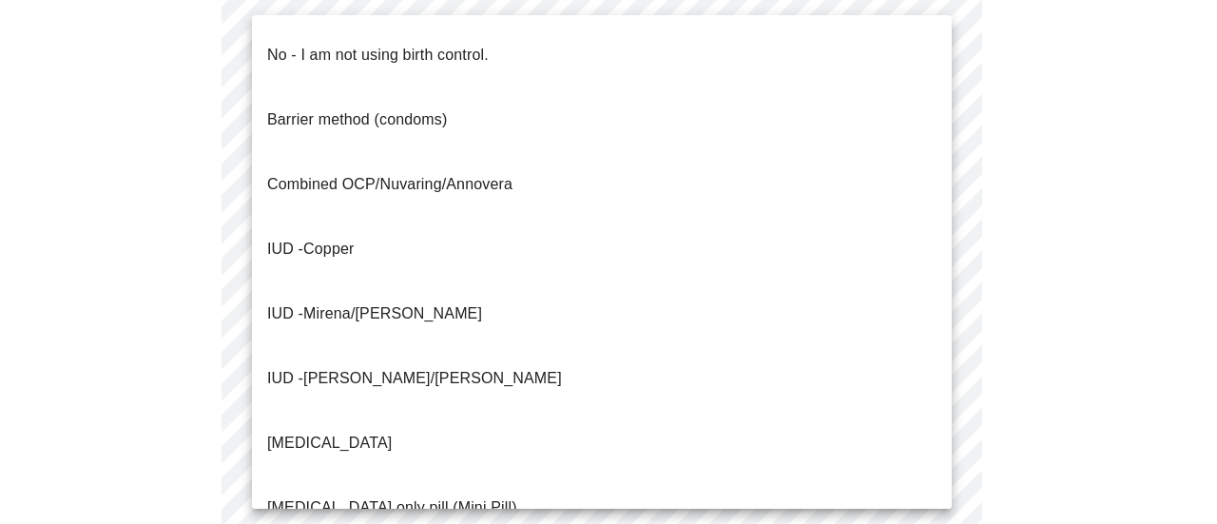
click at [601, 374] on body "MyMenopauseRx Appointments Messaging Labs 1 Uploads Medications Community Refer…" at bounding box center [609, 2] width 1202 height 1891
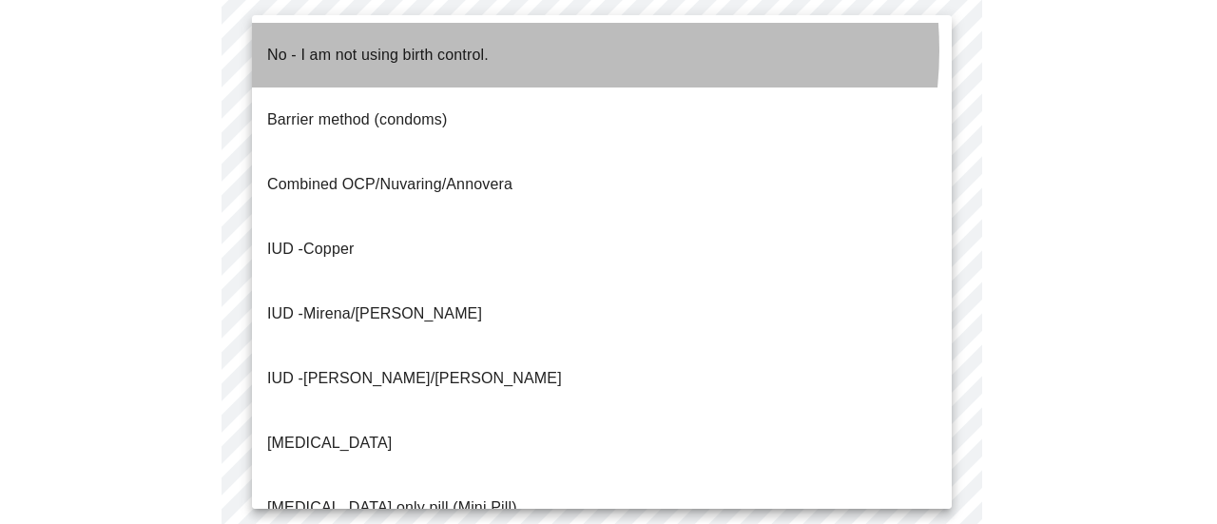
click at [565, 50] on li "No - I am not using birth control." at bounding box center [602, 55] width 700 height 65
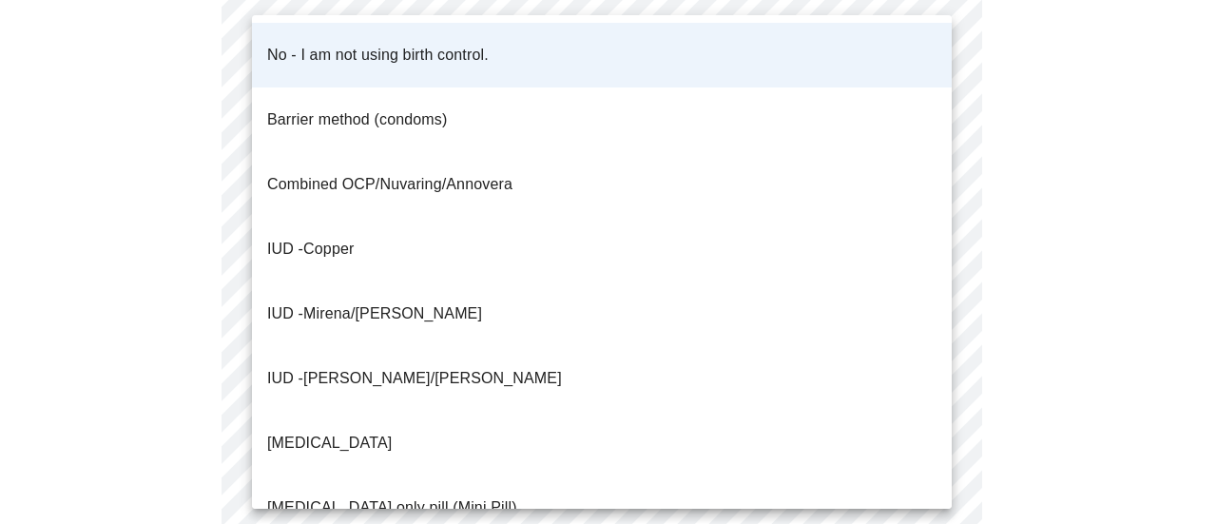
click at [1066, 368] on div at bounding box center [608, 262] width 1217 height 524
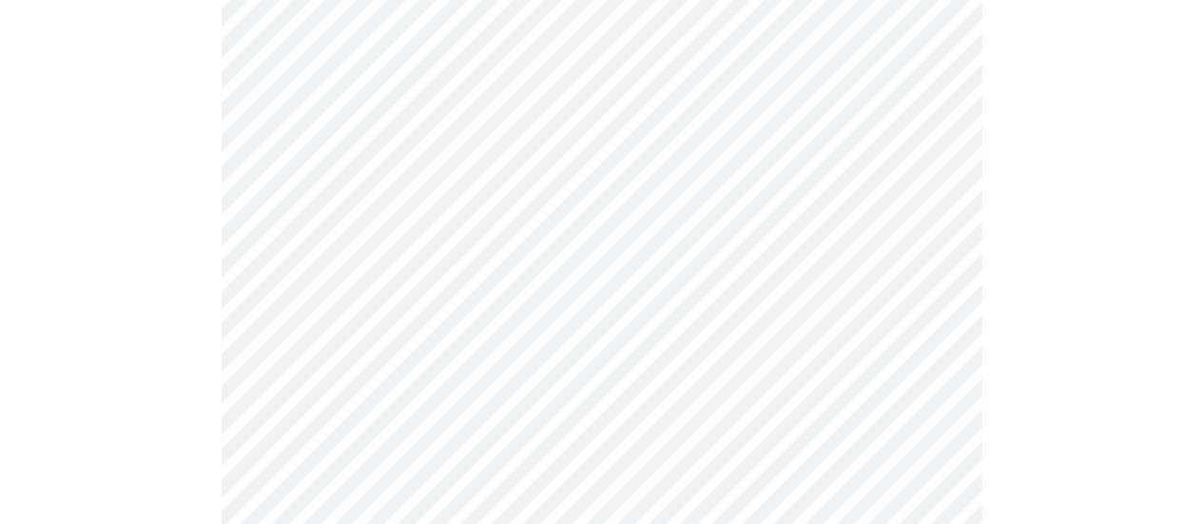
scroll to position [1179, 0]
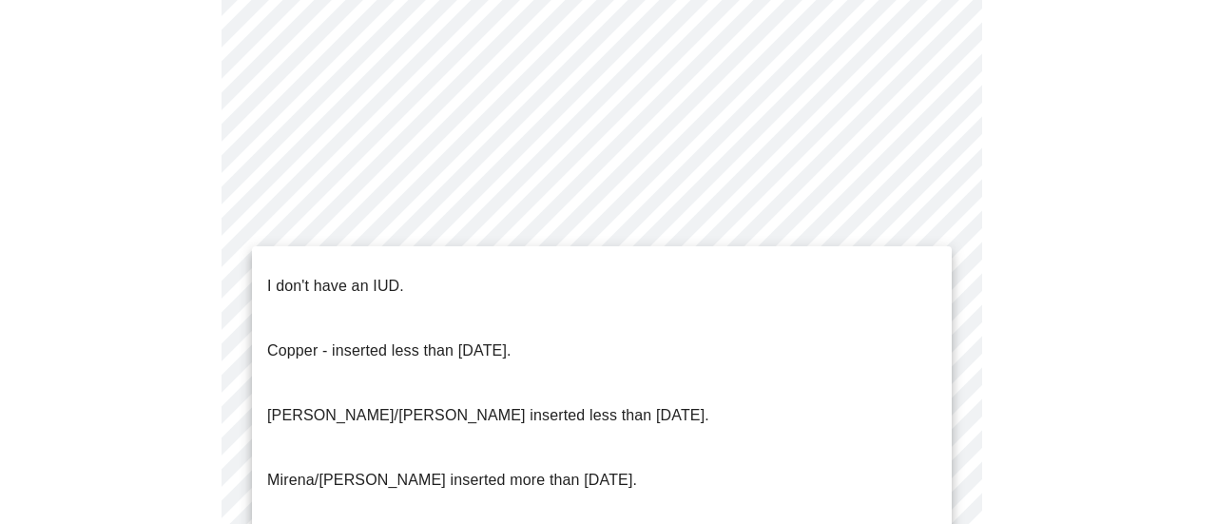
click at [660, 263] on li "I don't have an IUD." at bounding box center [602, 286] width 700 height 65
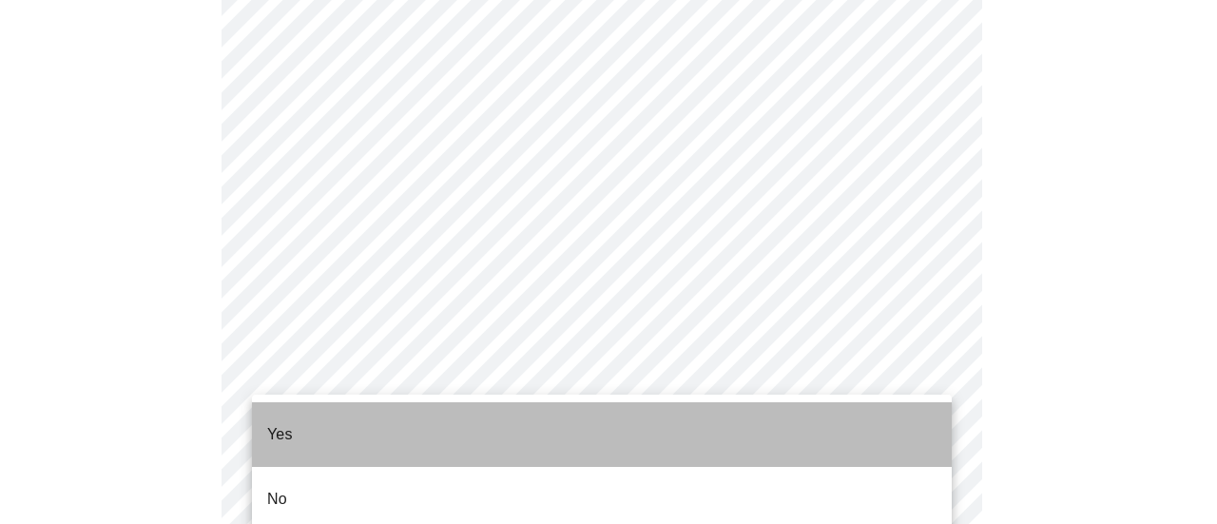
click at [643, 430] on li "Yes" at bounding box center [602, 434] width 700 height 65
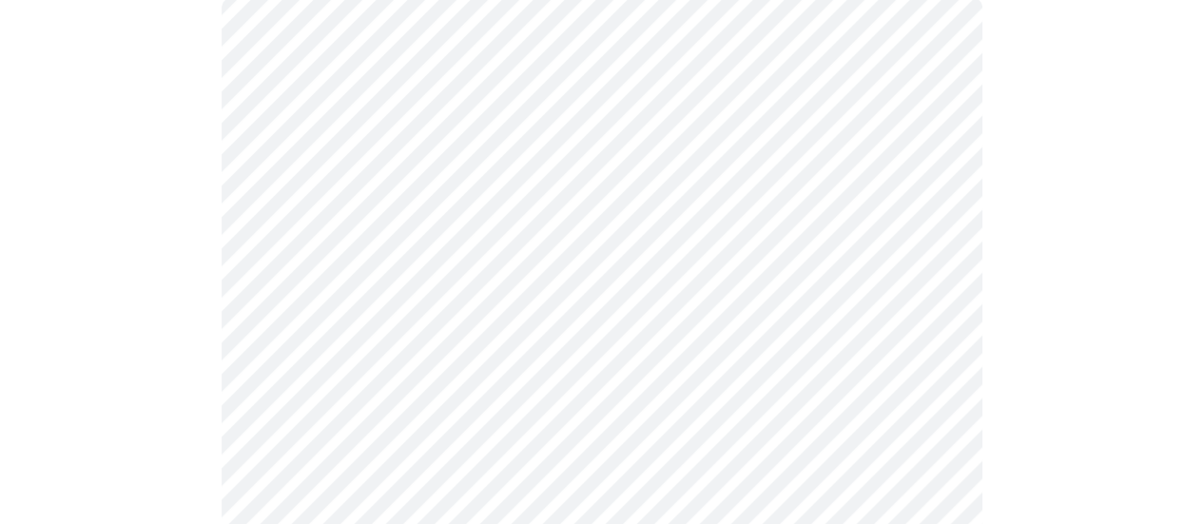
scroll to position [228, 0]
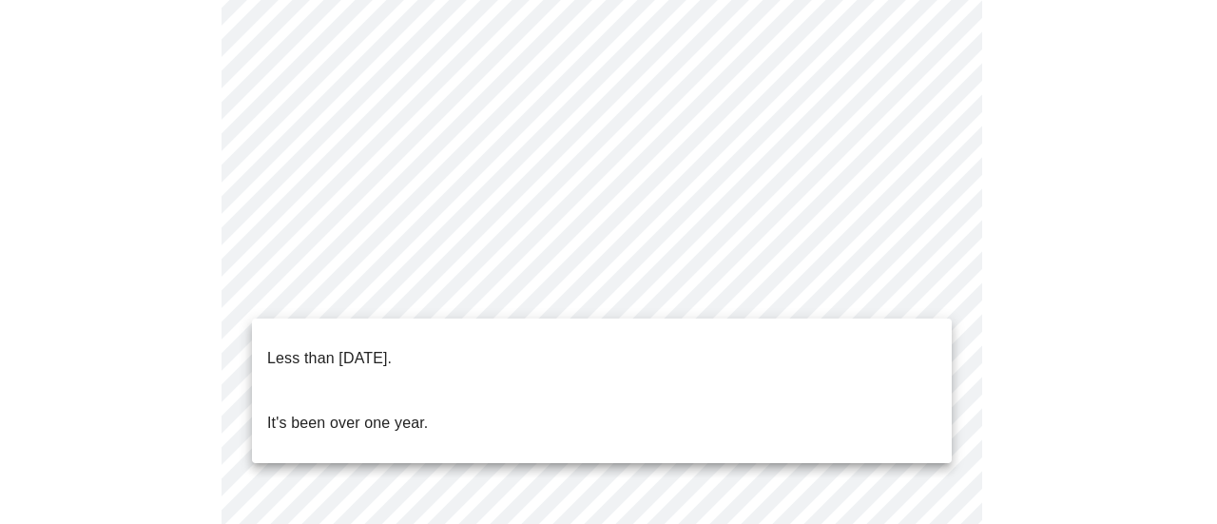
click at [886, 302] on body "MyMenopauseRx Appointments Messaging Labs 1 Uploads Medications Community Refer…" at bounding box center [609, 501] width 1202 height 1444
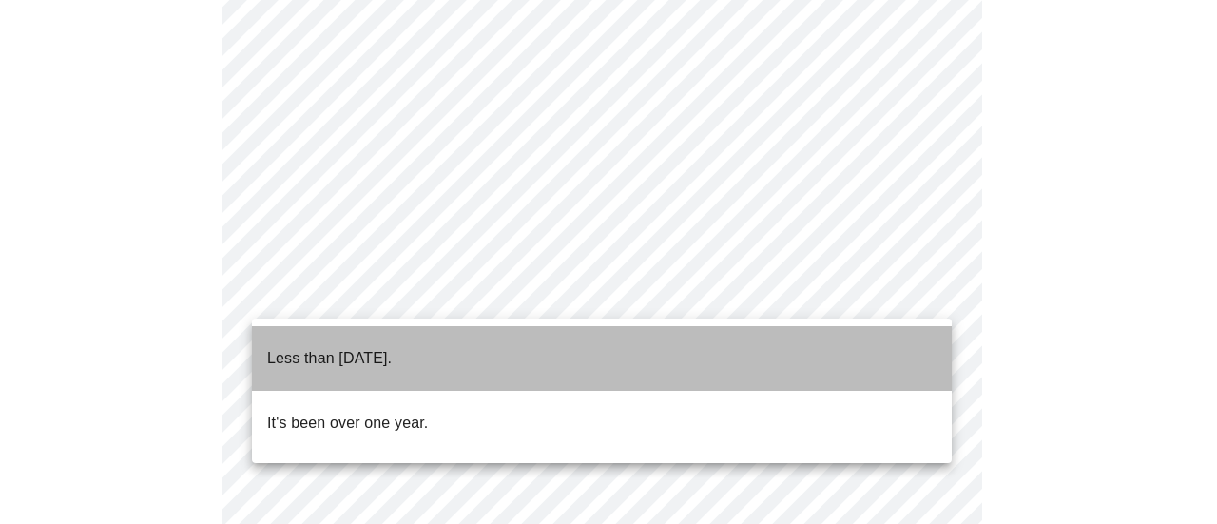
click at [667, 355] on li "Less than one year ago." at bounding box center [602, 358] width 700 height 65
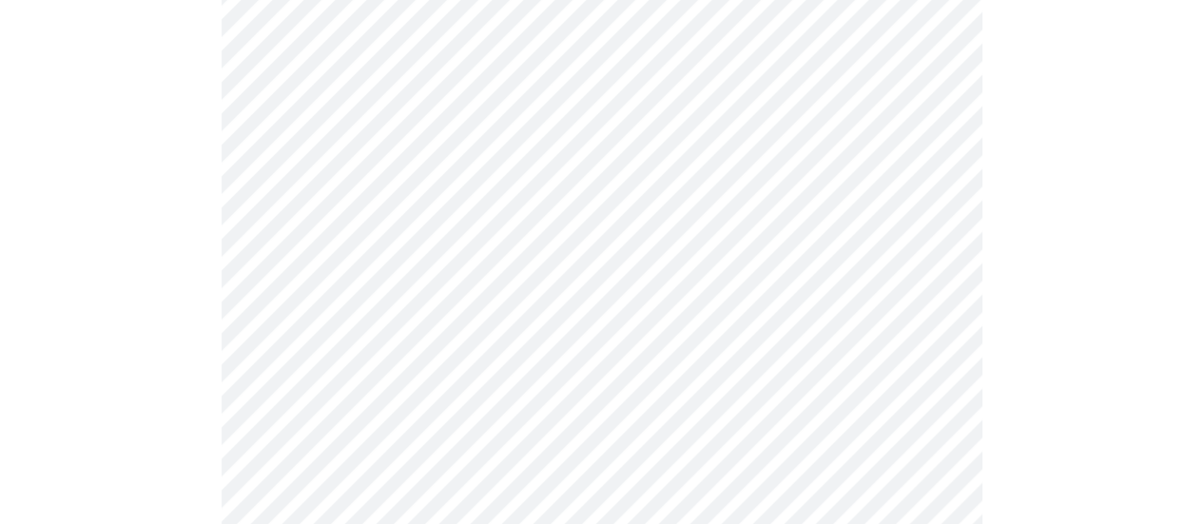
scroll to position [380, 0]
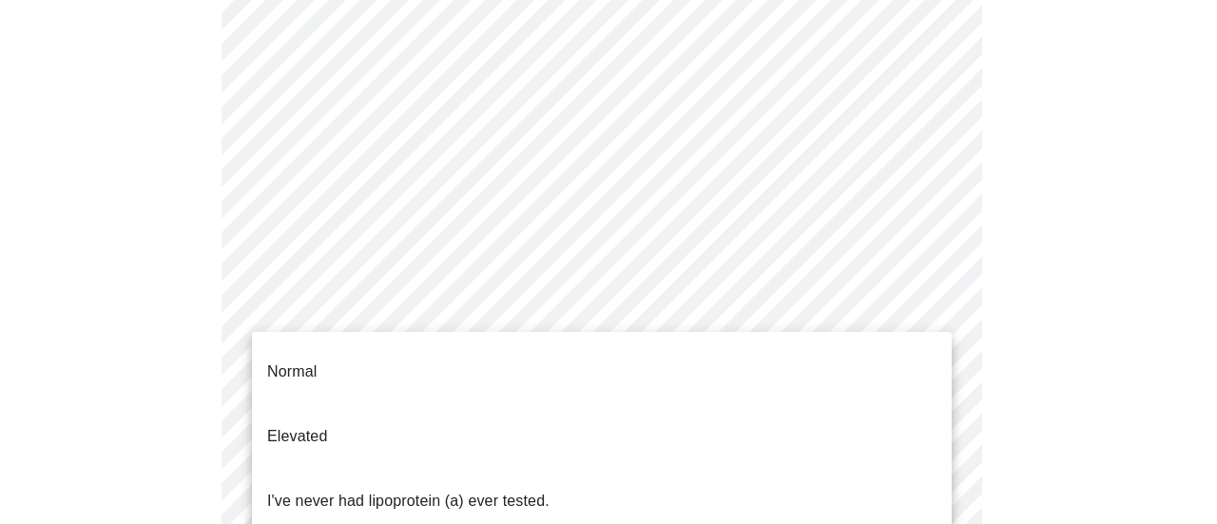
click at [901, 310] on body "MyMenopauseRx Appointments Messaging Labs 1 Uploads Medications Community Refer…" at bounding box center [609, 343] width 1202 height 1432
click at [603, 404] on li "Elevated" at bounding box center [602, 436] width 700 height 65
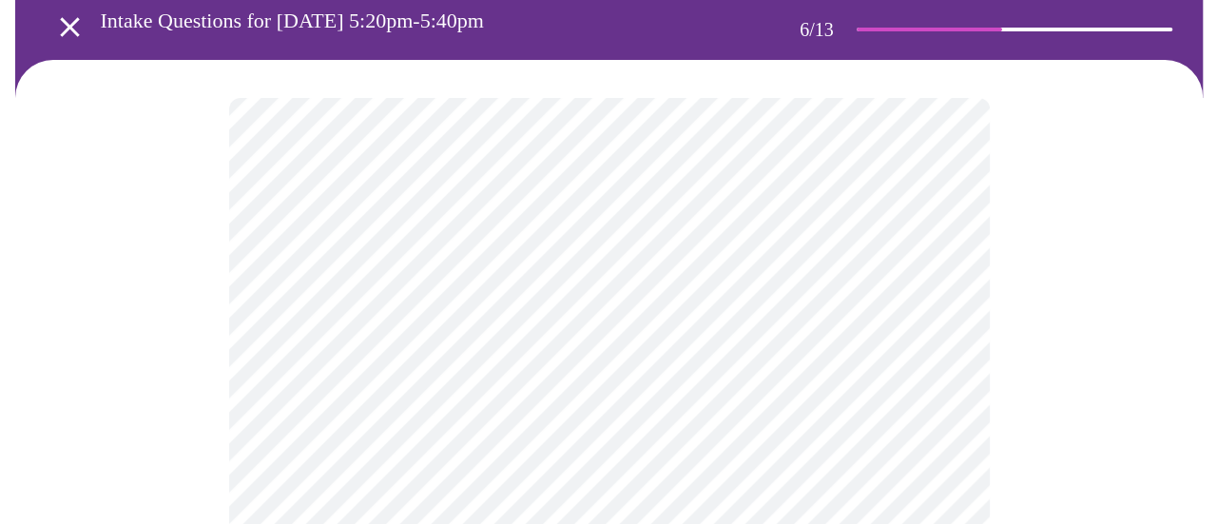
scroll to position [114, 0]
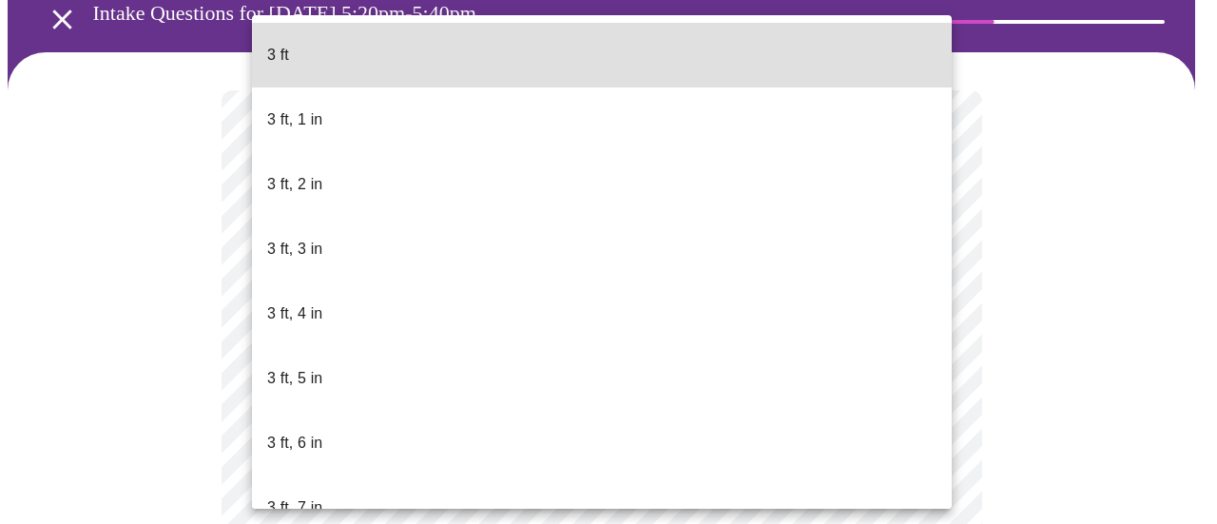
click at [431, 450] on body "MyMenopauseRx Appointments Messaging Labs 1 Uploads Medications Community Refer…" at bounding box center [609, 400] width 1202 height 1015
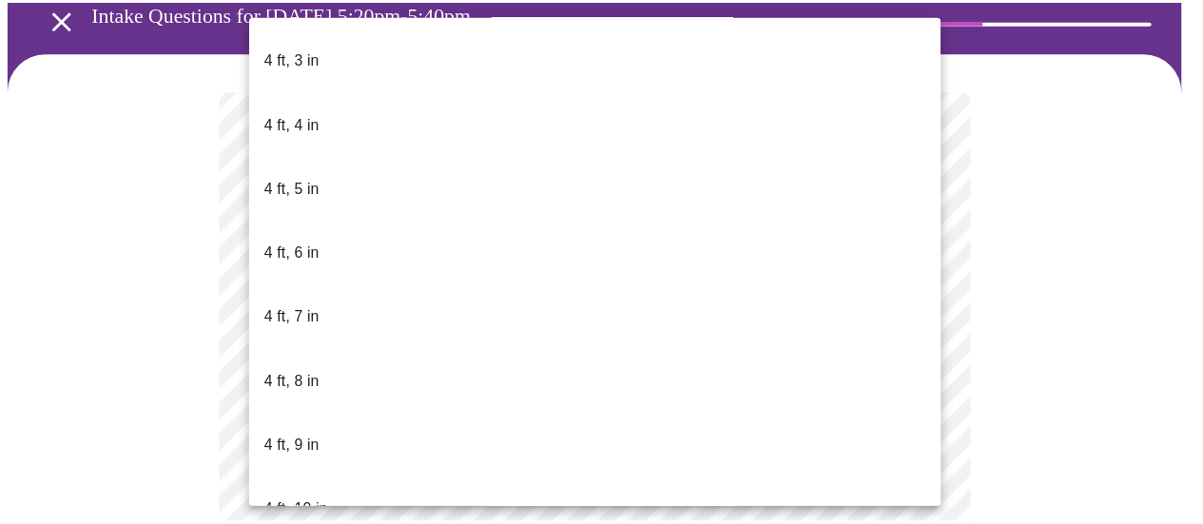
scroll to position [989, 0]
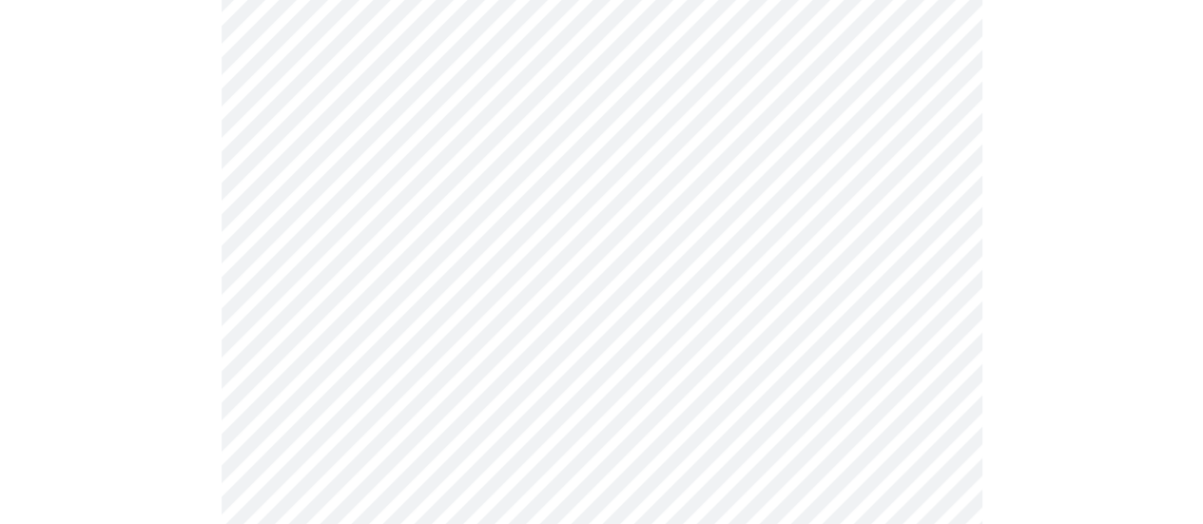
scroll to position [5094, 0]
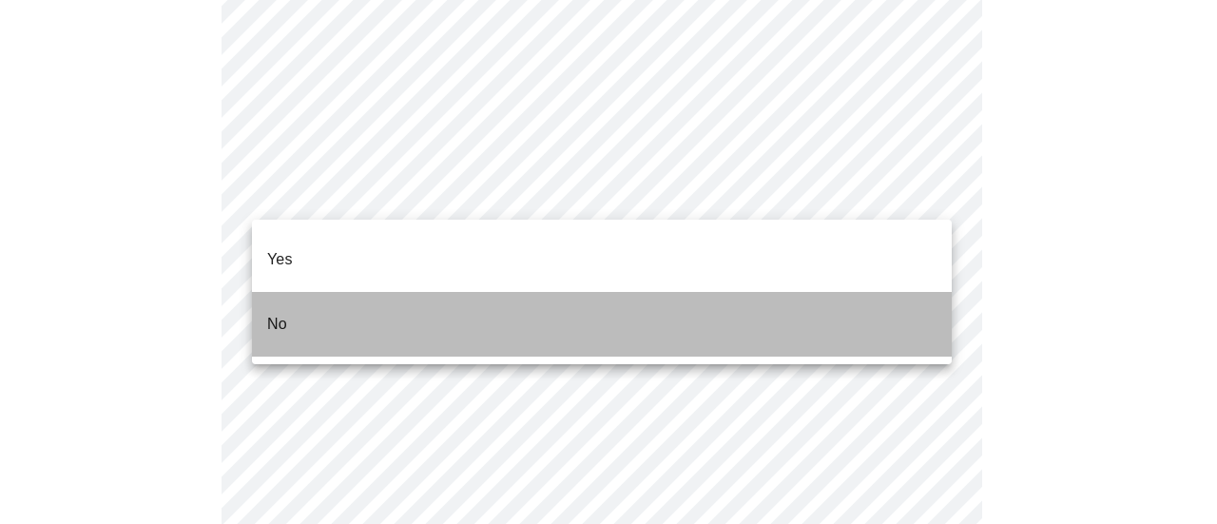
click at [825, 296] on li "No" at bounding box center [602, 324] width 700 height 65
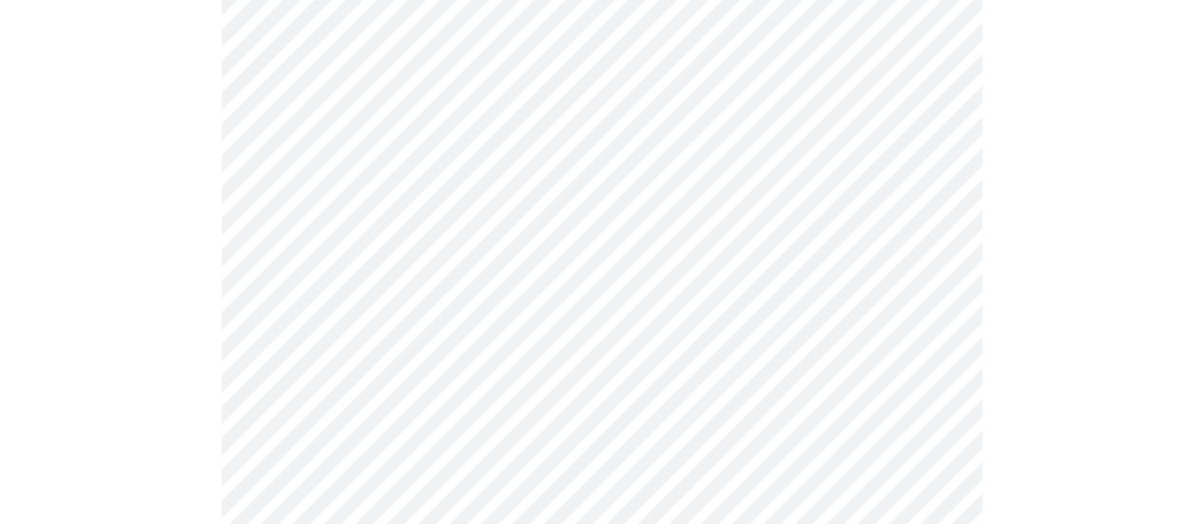
scroll to position [1954, 0]
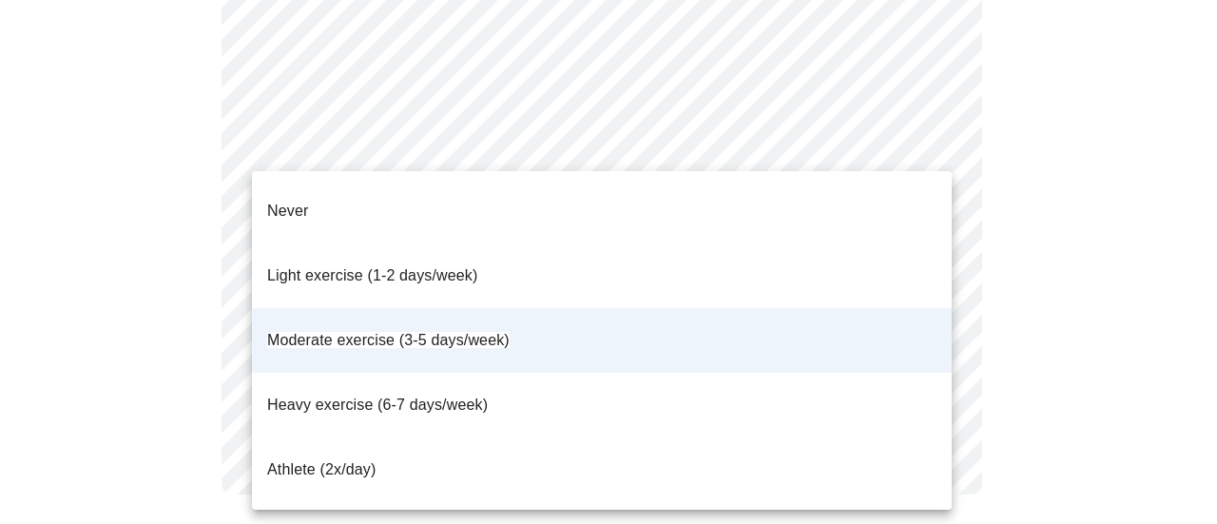
drag, startPoint x: 664, startPoint y: 302, endPoint x: 945, endPoint y: 449, distance: 317.3
click at [945, 449] on div "Never Light exercise (1-2 days/week) Moderate exercise (3-5 days/week) Heavy ex…" at bounding box center [608, 262] width 1217 height 524
drag, startPoint x: 945, startPoint y: 449, endPoint x: 879, endPoint y: 459, distance: 67.4
click at [879, 459] on div at bounding box center [608, 262] width 1217 height 524
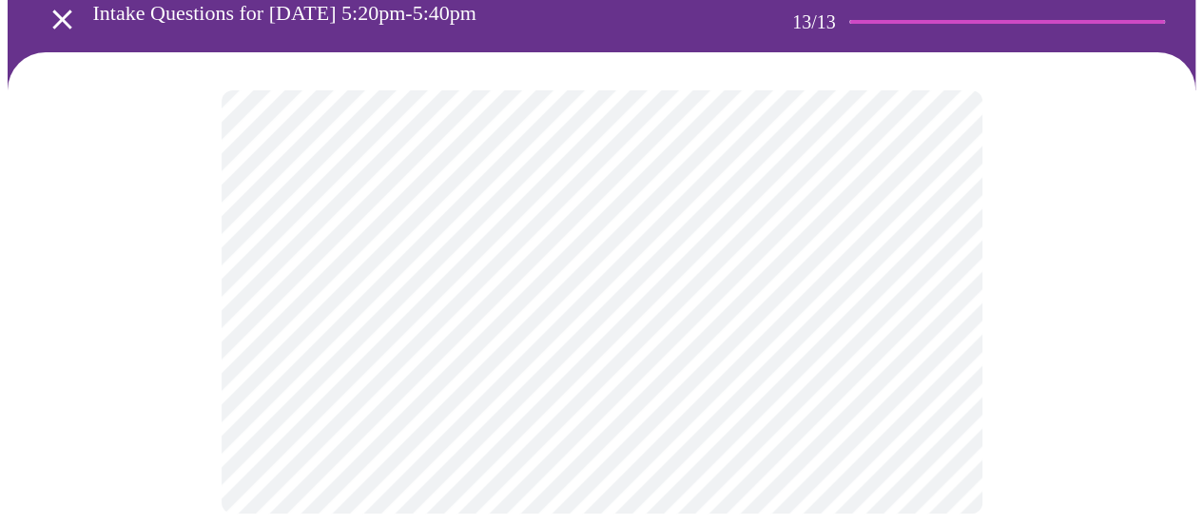
scroll to position [0, 0]
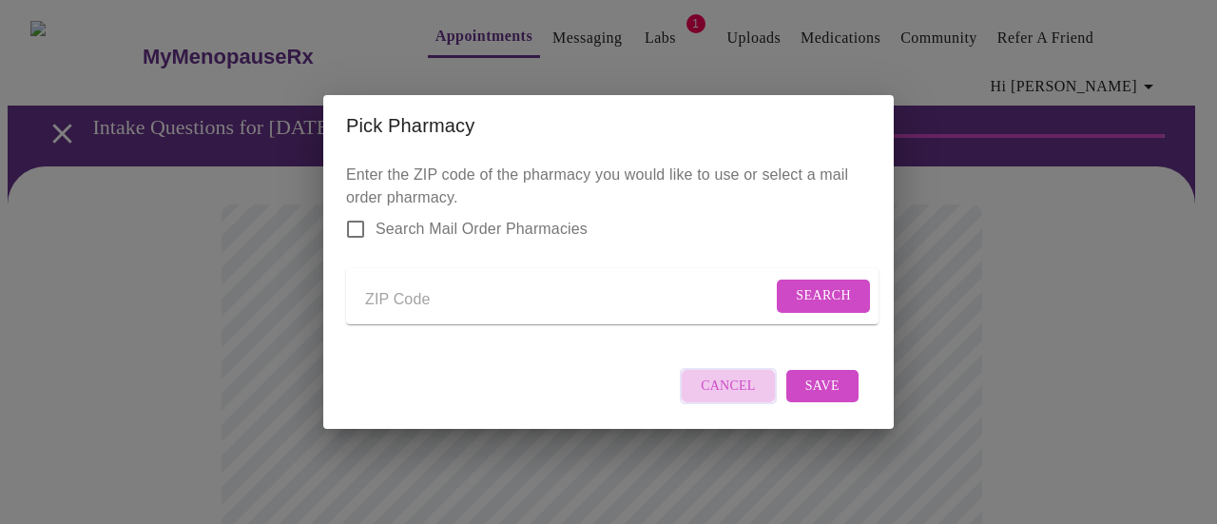
click at [740, 398] on span "Cancel" at bounding box center [728, 387] width 55 height 24
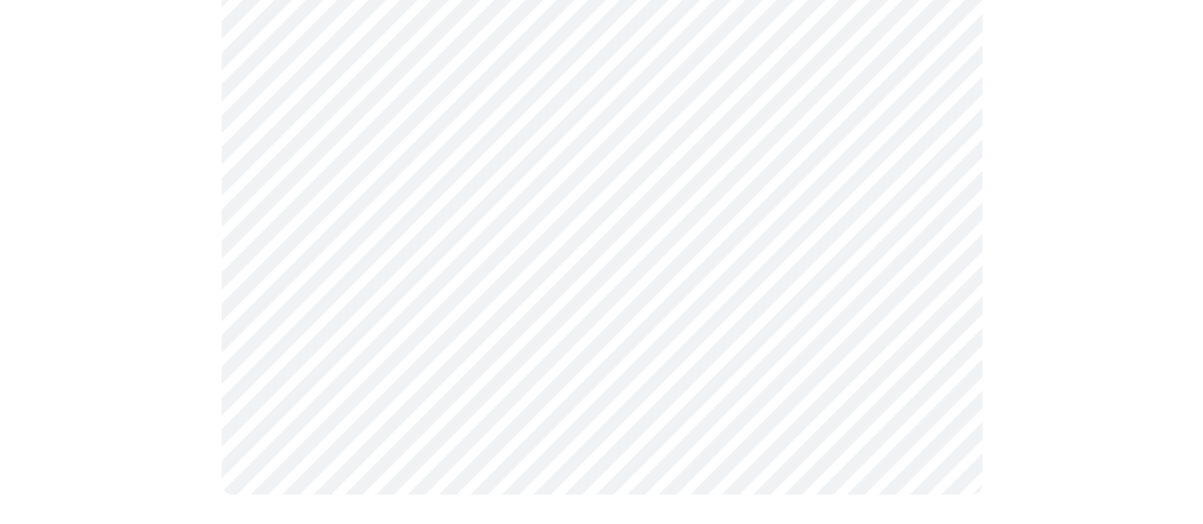
scroll to position [1282, 0]
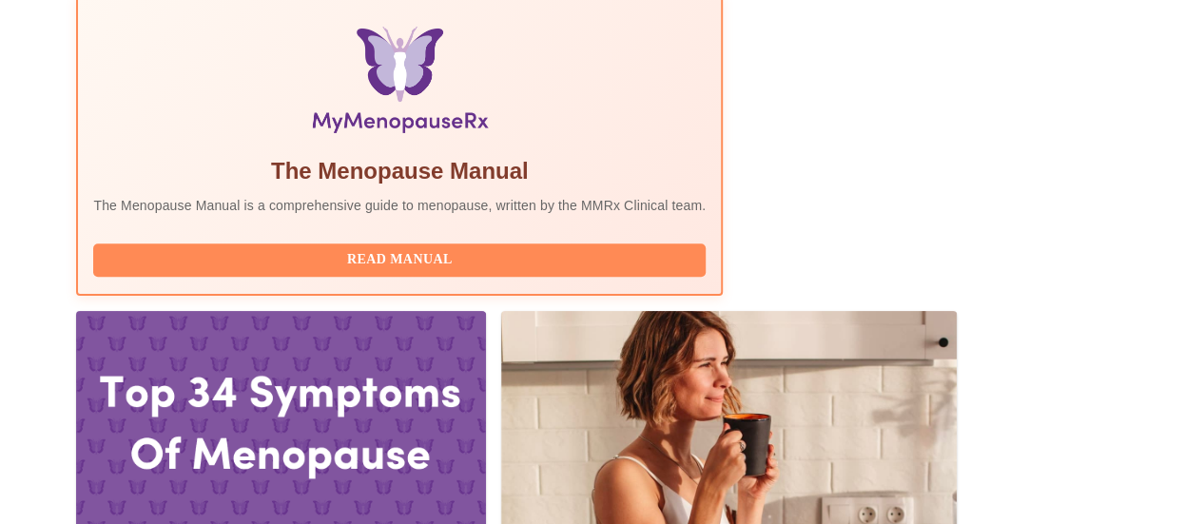
scroll to position [635, 0]
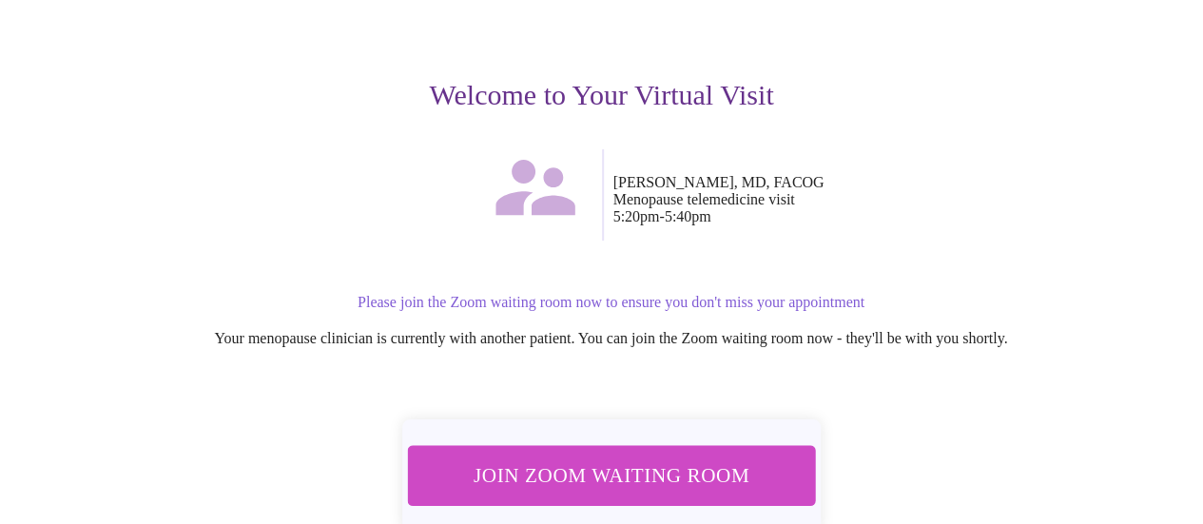
scroll to position [228, 0]
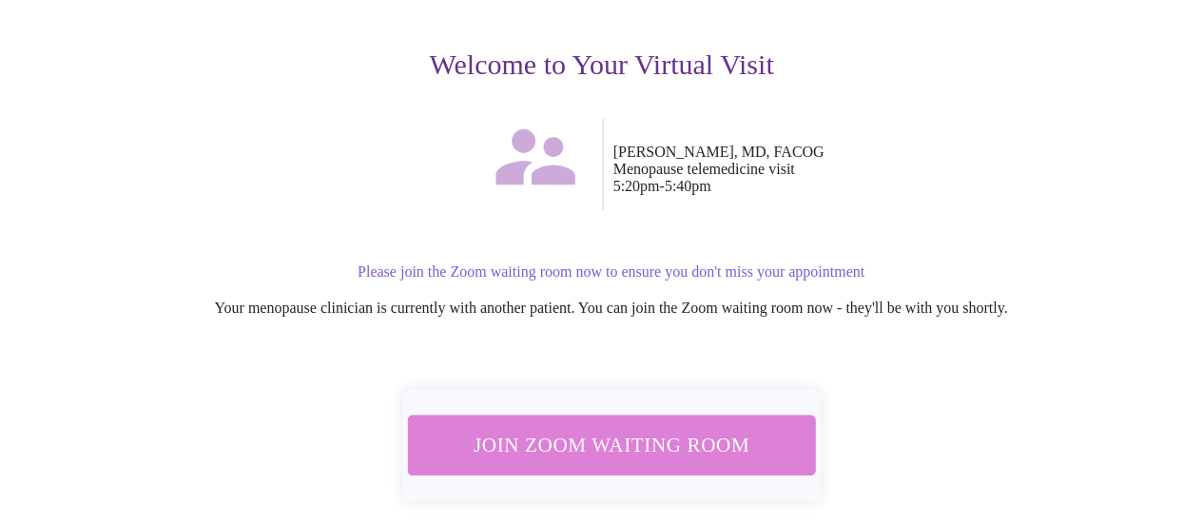
click at [646, 455] on span "Join Zoom Waiting Room" at bounding box center [611, 444] width 358 height 35
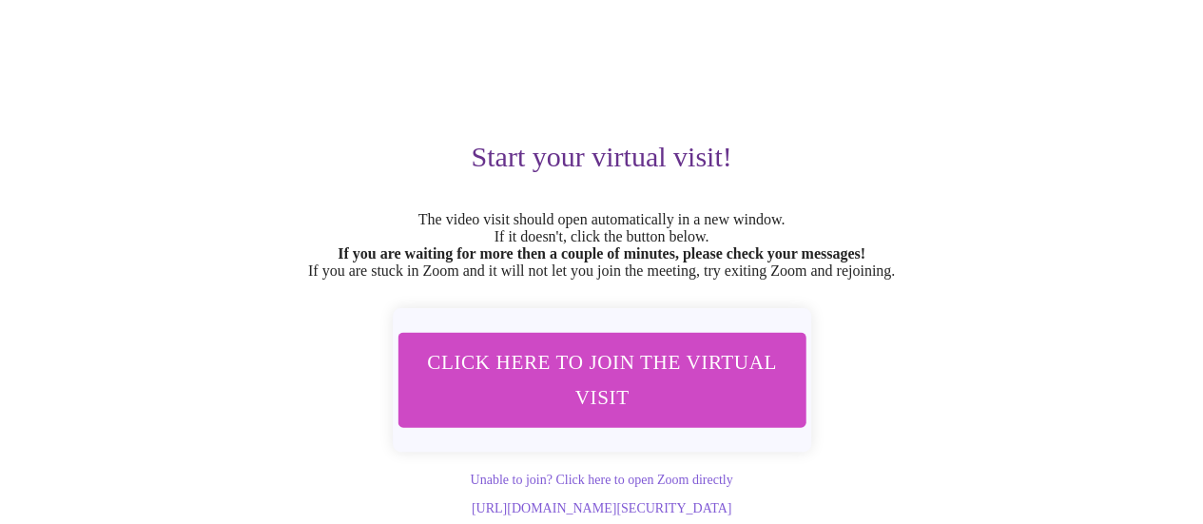
scroll to position [178, 0]
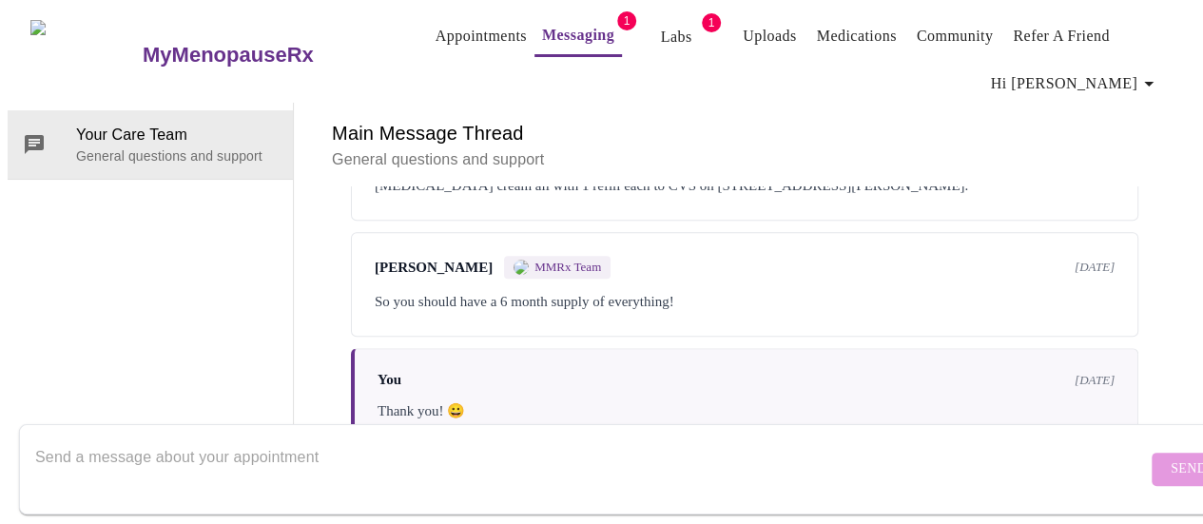
scroll to position [4373, 0]
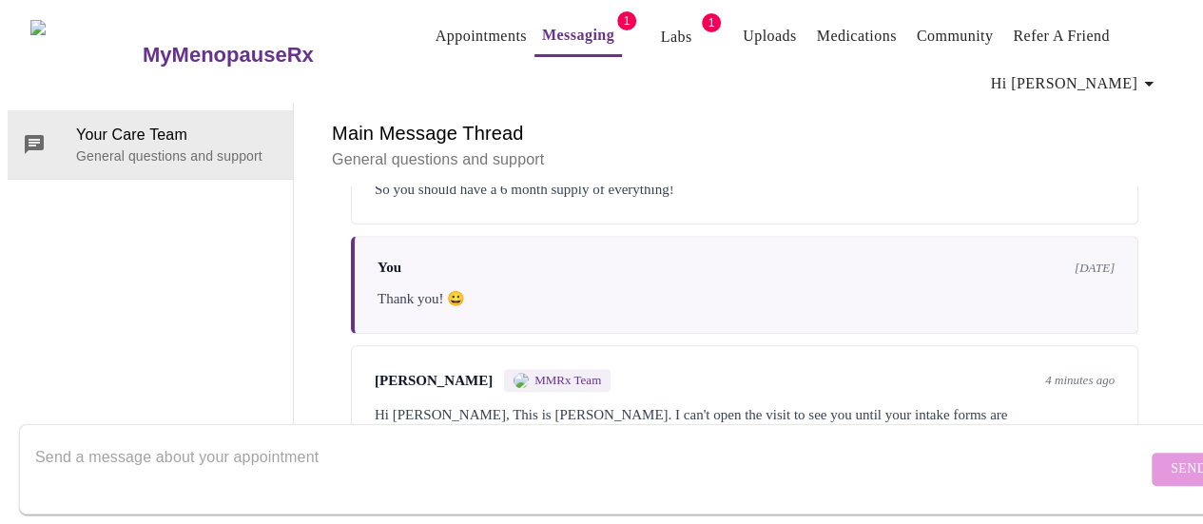
click at [992, 403] on div "Hi [PERSON_NAME], This is [PERSON_NAME]. I can't open the visit to see you unti…" at bounding box center [745, 426] width 740 height 46
click at [333, 441] on textarea "Send a message about your appointment" at bounding box center [591, 468] width 1112 height 61
type textarea "done"
click at [1171, 457] on span "Send" at bounding box center [1189, 469] width 36 height 24
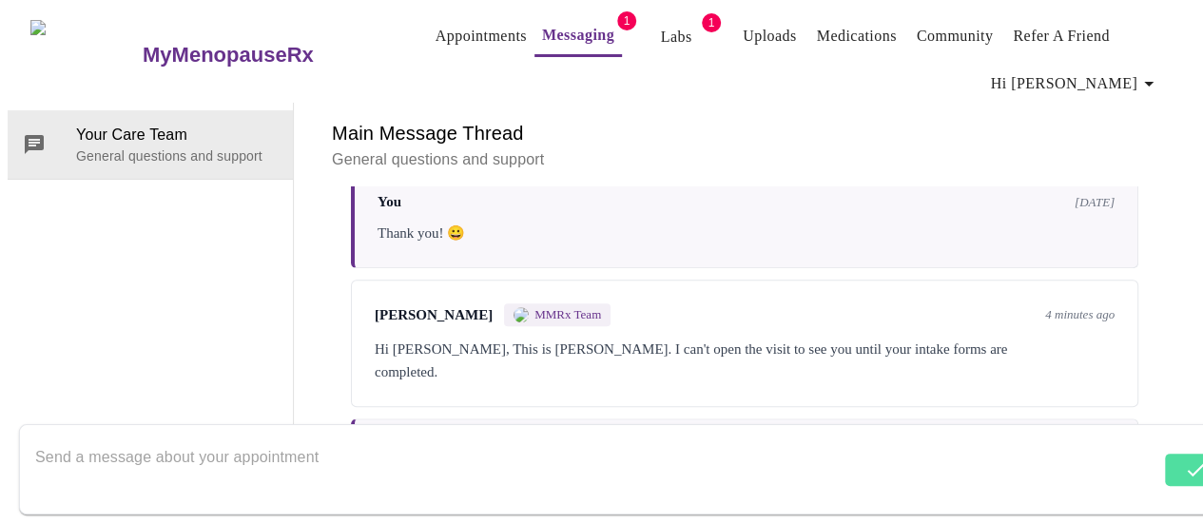
scroll to position [4487, 0]
